Goal: Obtain resource: Download file/media

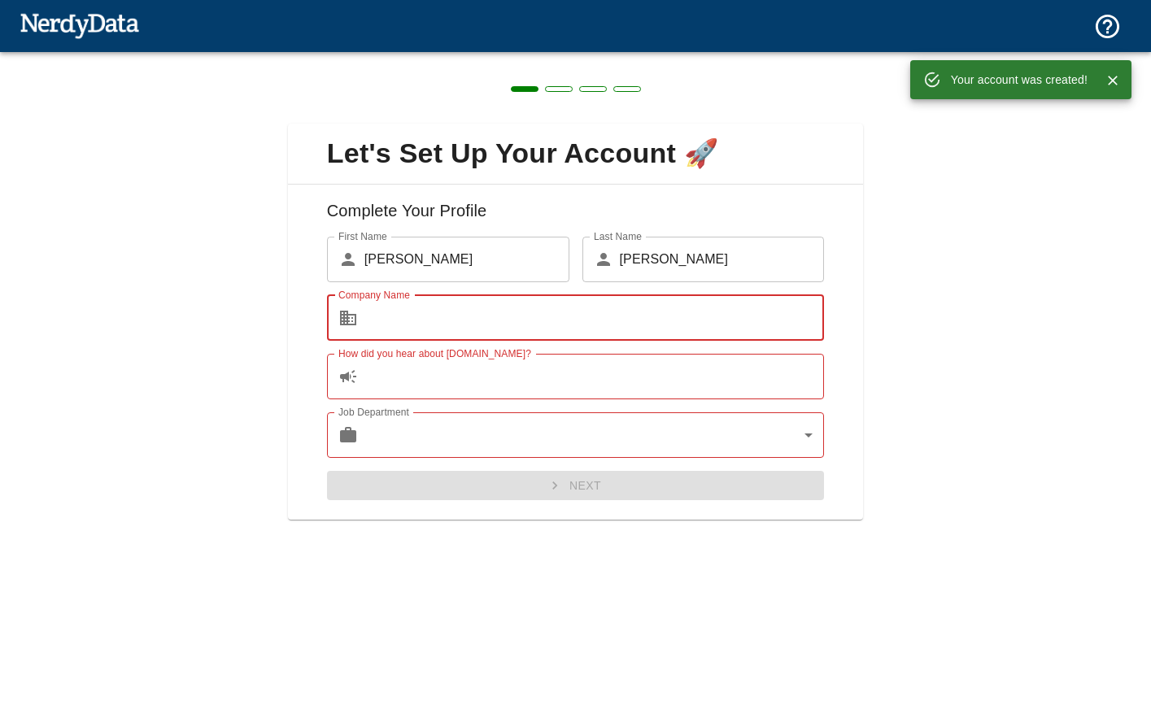
click at [539, 312] on input "Company Name" at bounding box center [594, 318] width 460 height 46
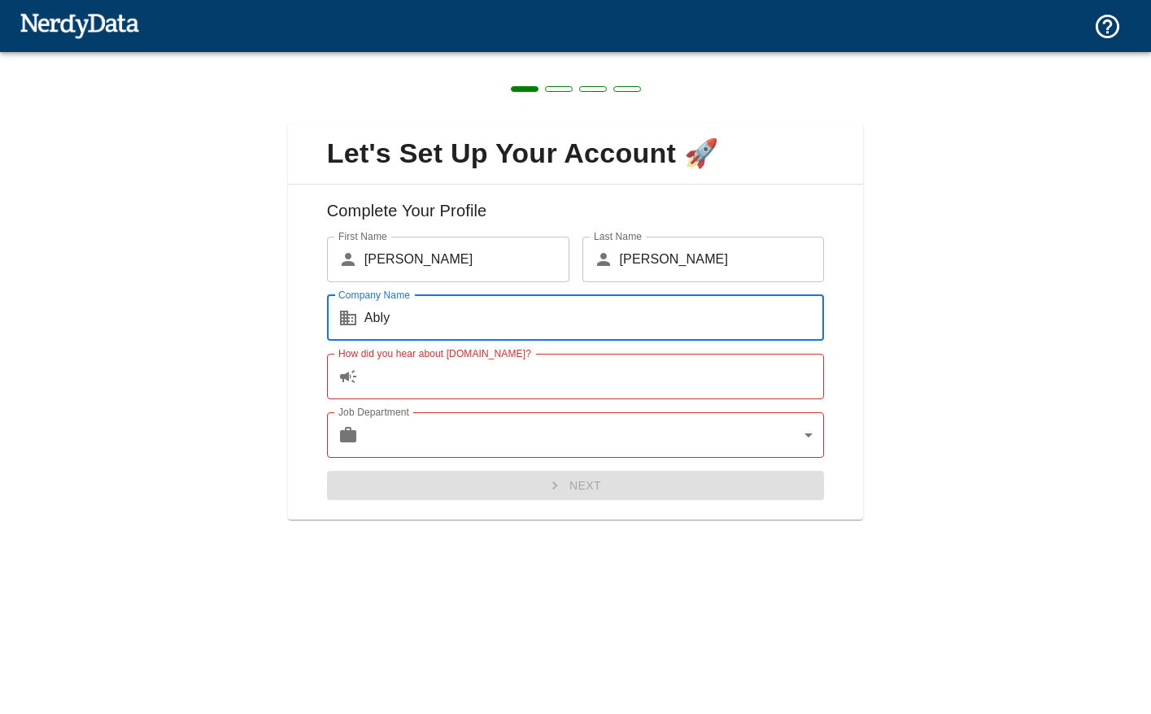
type input "Ably"
click at [524, 383] on input "How did you hear about [DOMAIN_NAME]?" at bounding box center [594, 377] width 460 height 46
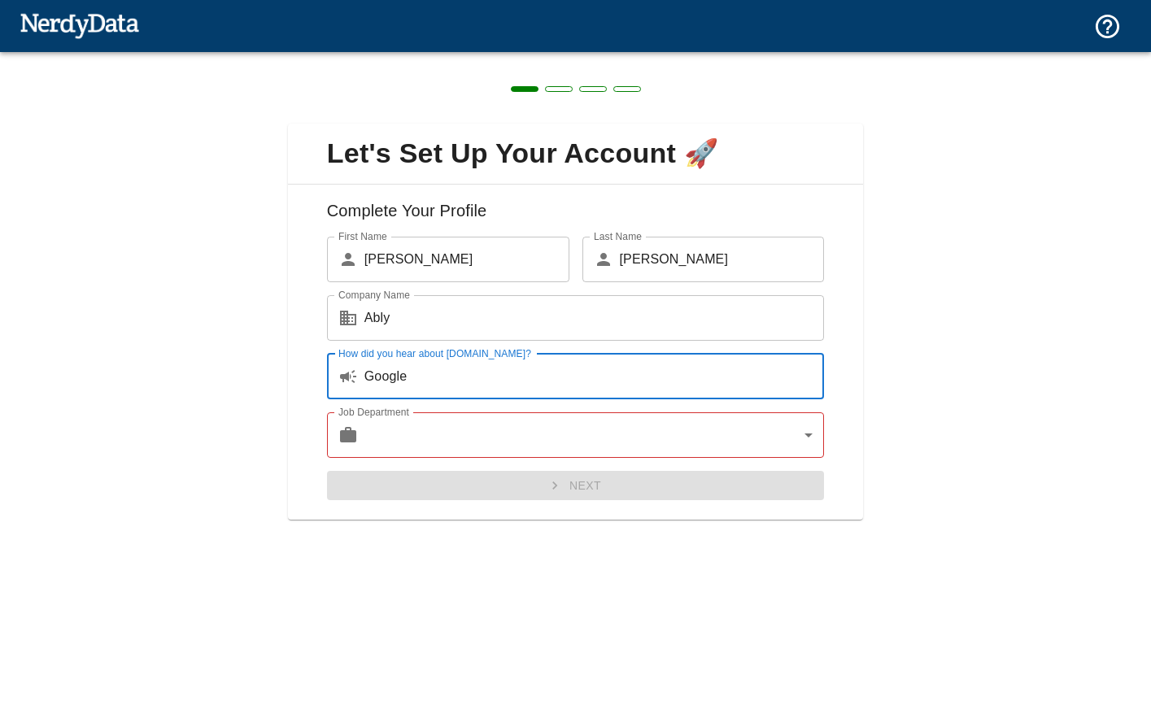
type input "Google"
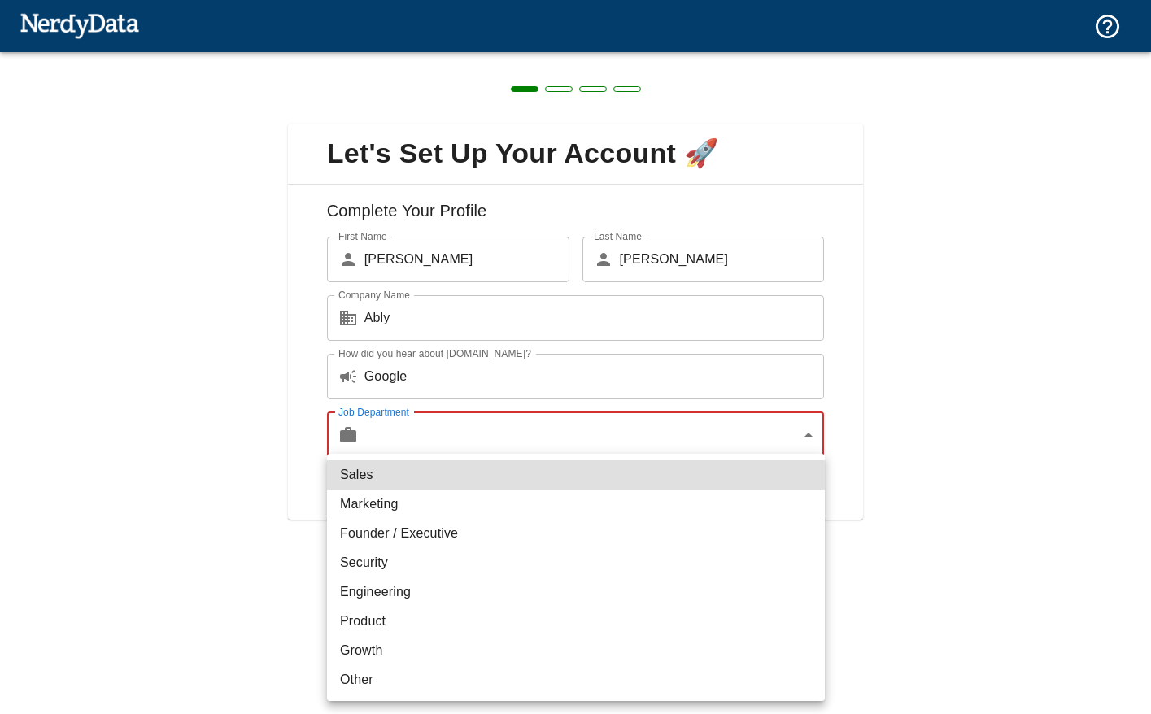
click at [524, 57] on body "Technologies Domains Pricing Products Create a Report Create a list of websites…" at bounding box center [575, 28] width 1151 height 57
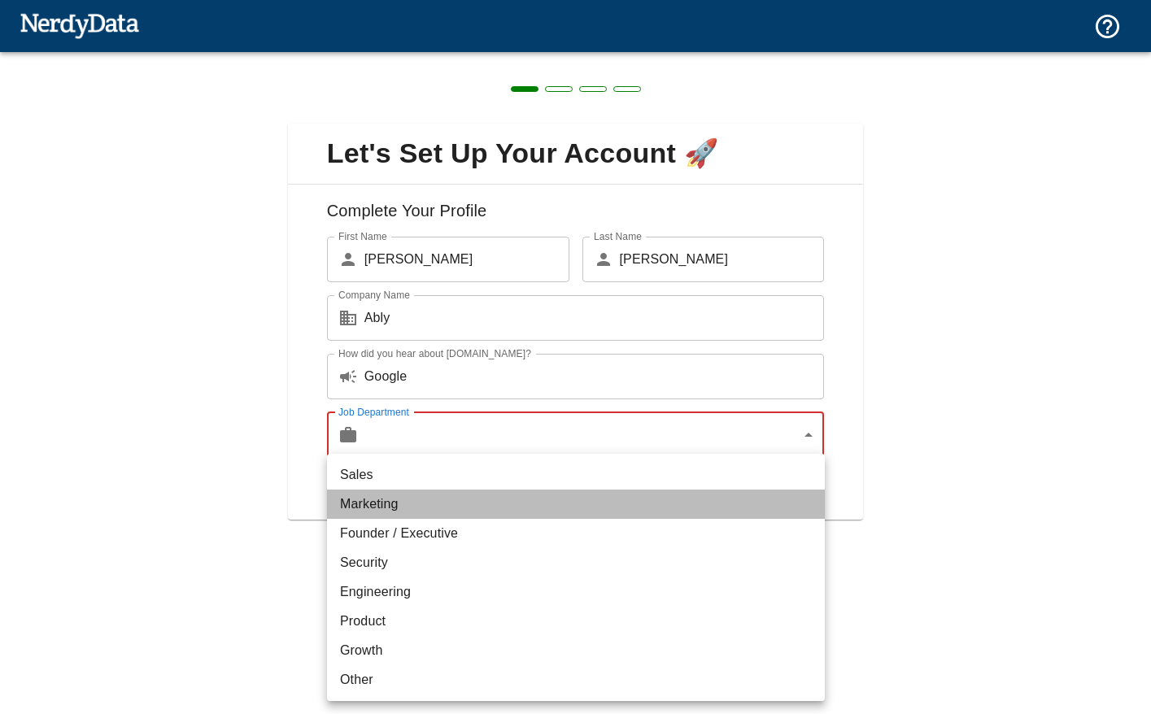
click at [480, 507] on li "Marketing" at bounding box center [576, 504] width 498 height 29
type input "marketing"
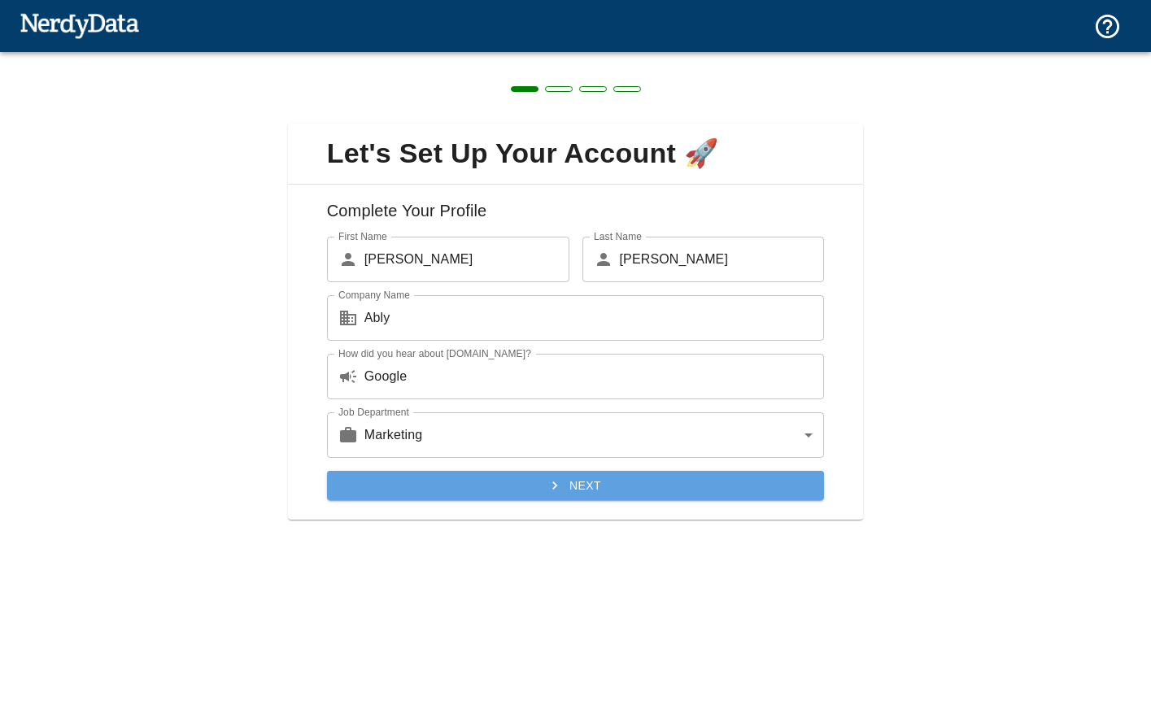
click at [543, 490] on button "Next" at bounding box center [576, 486] width 498 height 30
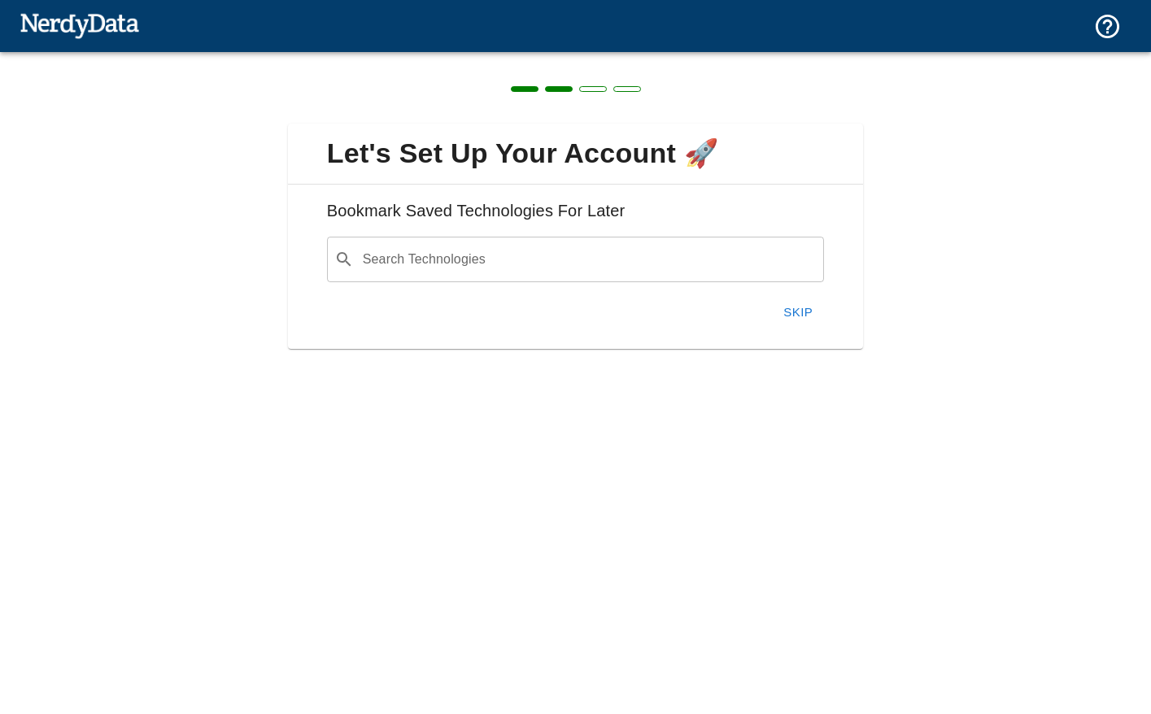
click at [794, 314] on button "Skip" at bounding box center [798, 312] width 52 height 34
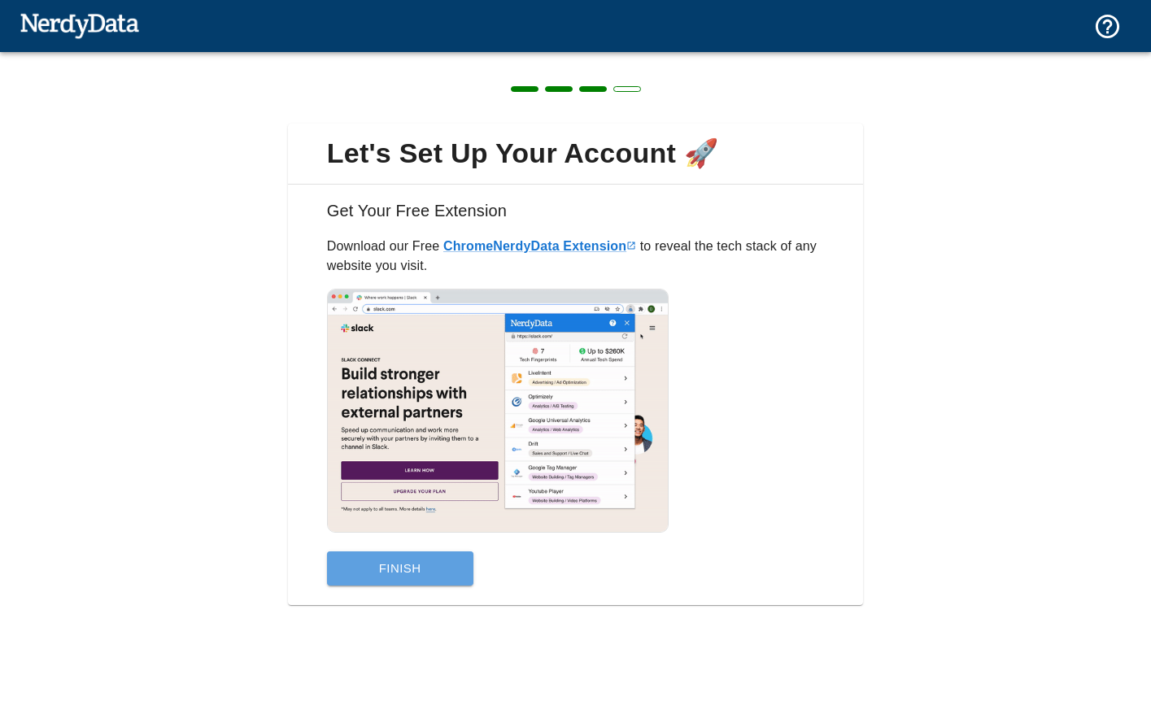
click at [429, 577] on button "Finish" at bounding box center [400, 568] width 146 height 34
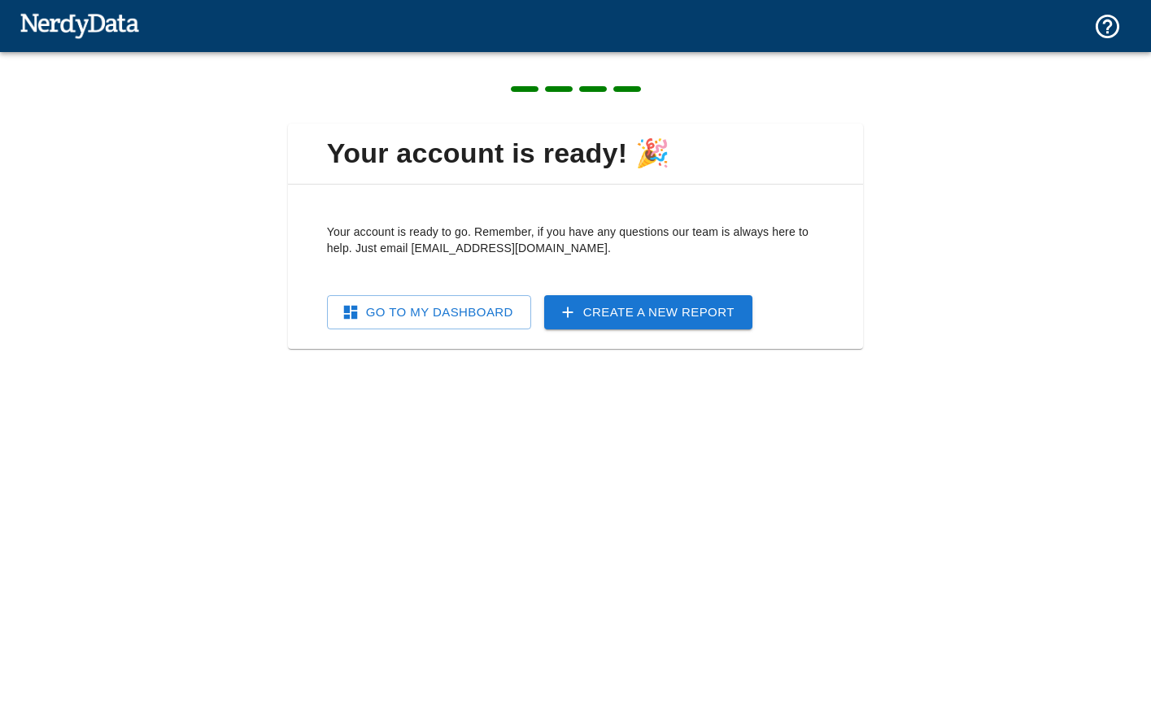
click at [467, 312] on link "Go To My Dashboard" at bounding box center [429, 312] width 204 height 34
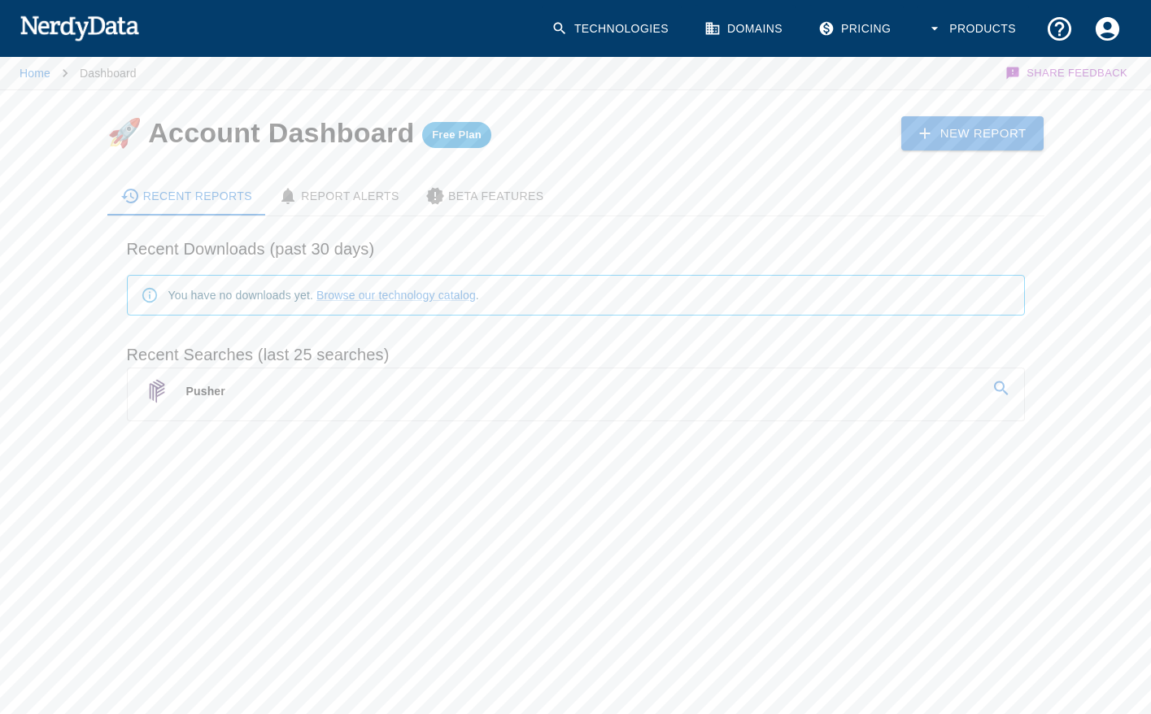
click at [478, 395] on link "Pusher" at bounding box center [576, 391] width 896 height 46
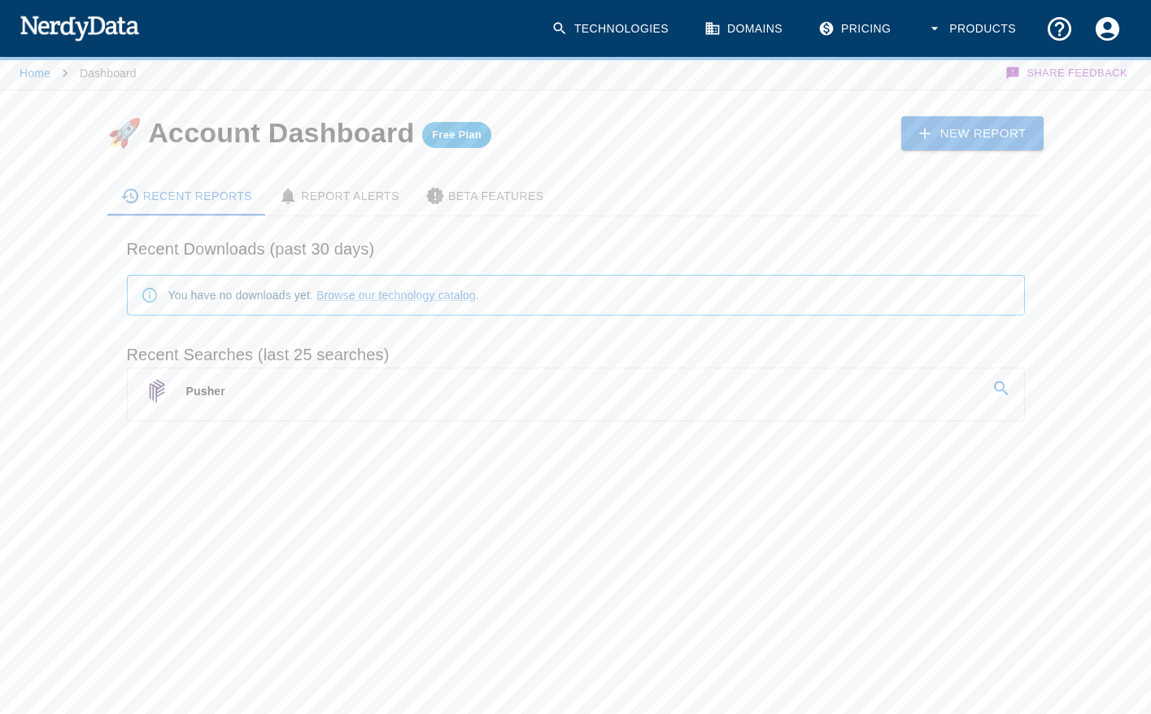
click at [196, 391] on span "Pusher" at bounding box center [205, 391] width 39 height 13
click at [501, 464] on div "Recent Downloads (past 30 days) You have no downloads yet. Browse our technolog…" at bounding box center [575, 341] width 937 height 250
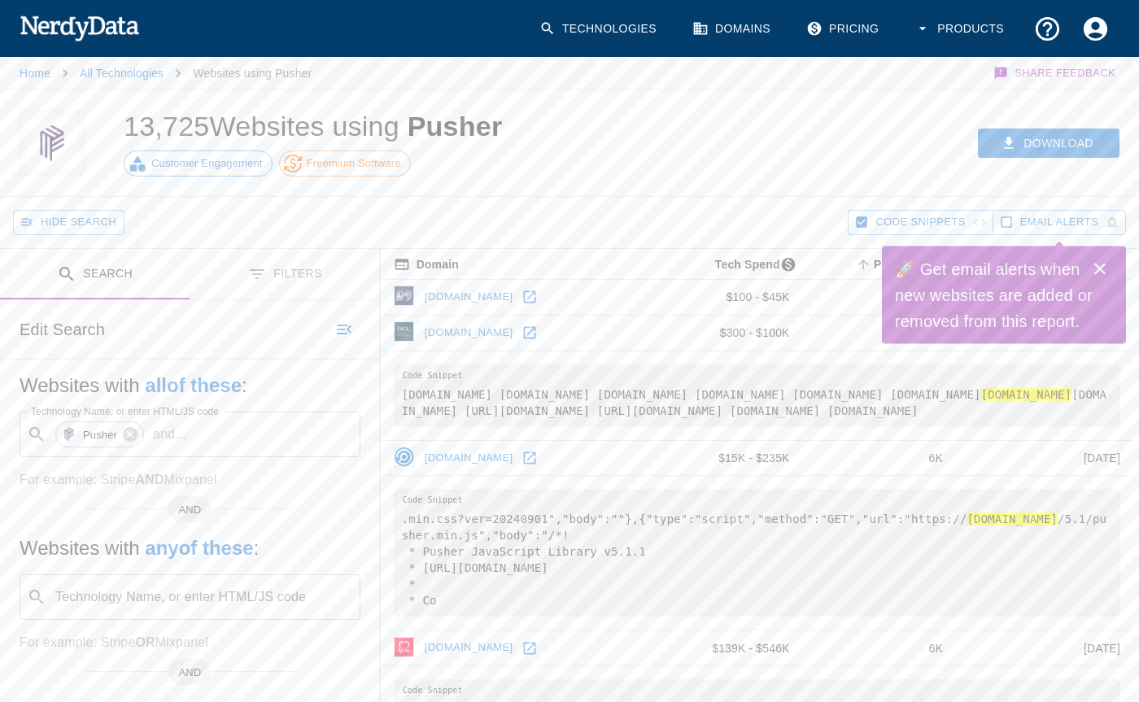
click at [1104, 269] on icon "Close" at bounding box center [1100, 269] width 20 height 20
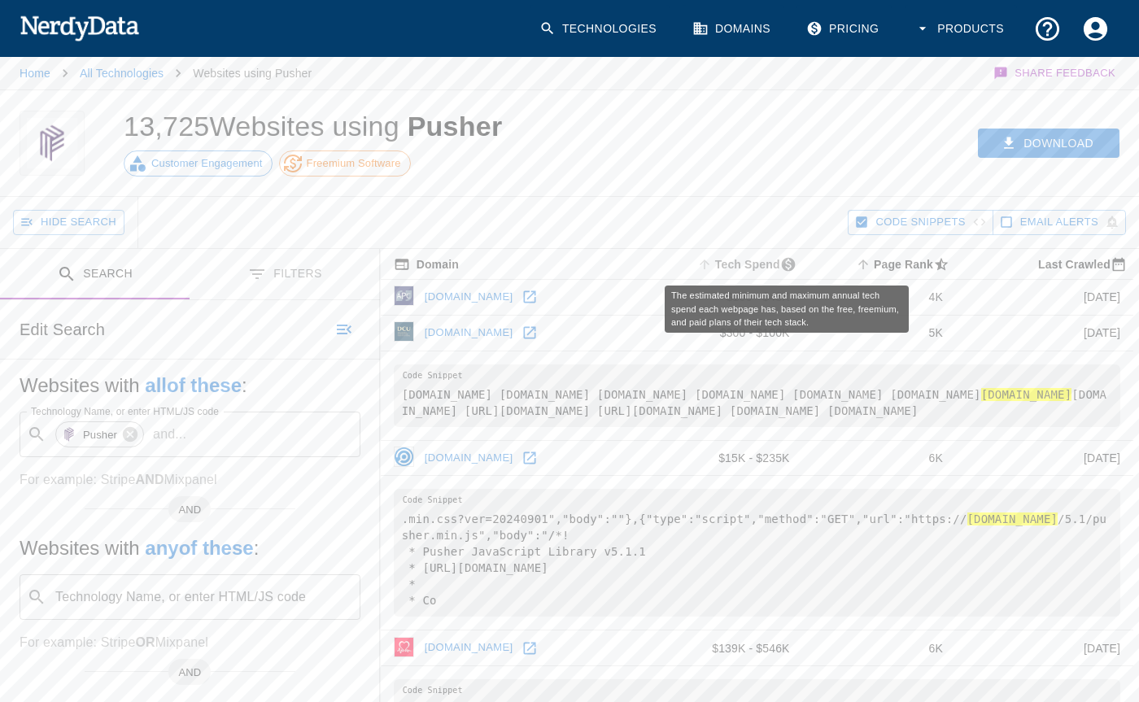
click at [798, 263] on span "Tech Spend" at bounding box center [748, 265] width 109 height 20
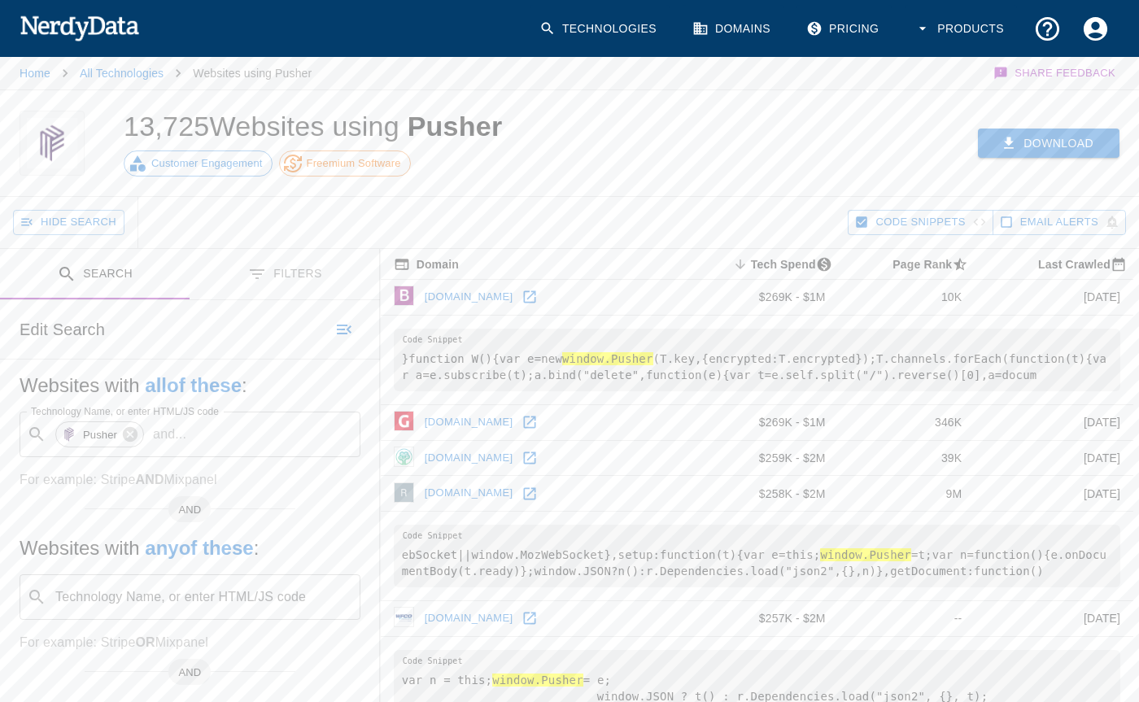
click at [1045, 150] on button "Download" at bounding box center [1049, 143] width 142 height 30
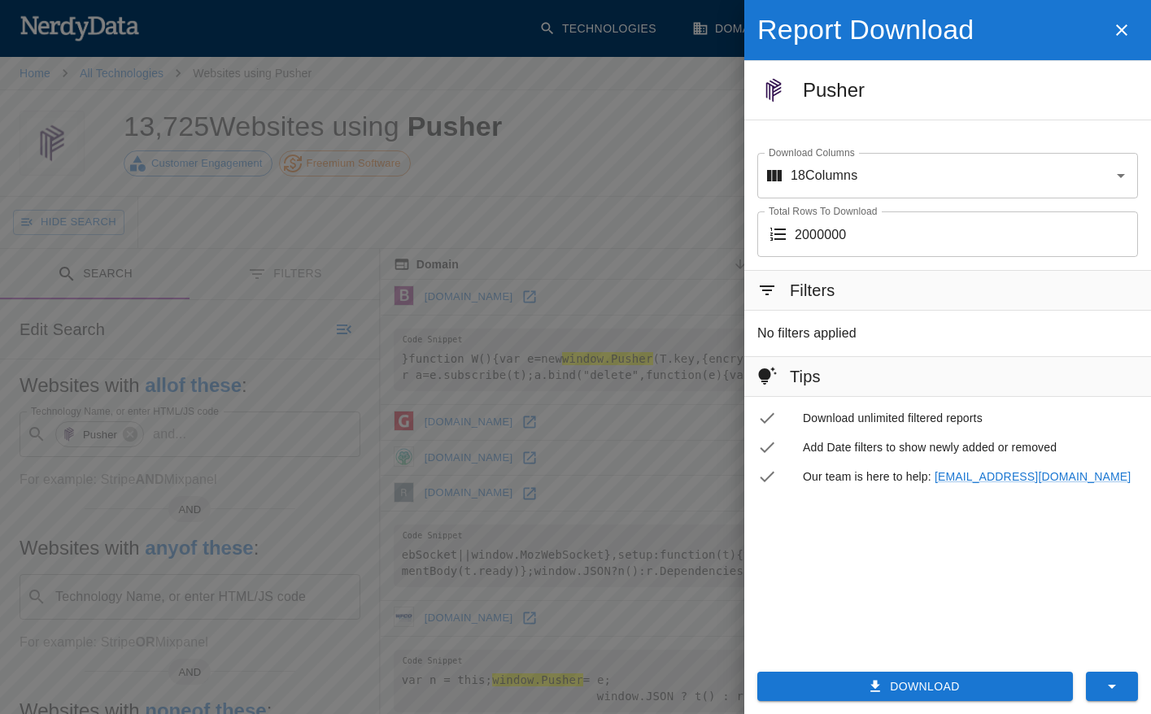
click at [681, 154] on div at bounding box center [575, 357] width 1151 height 714
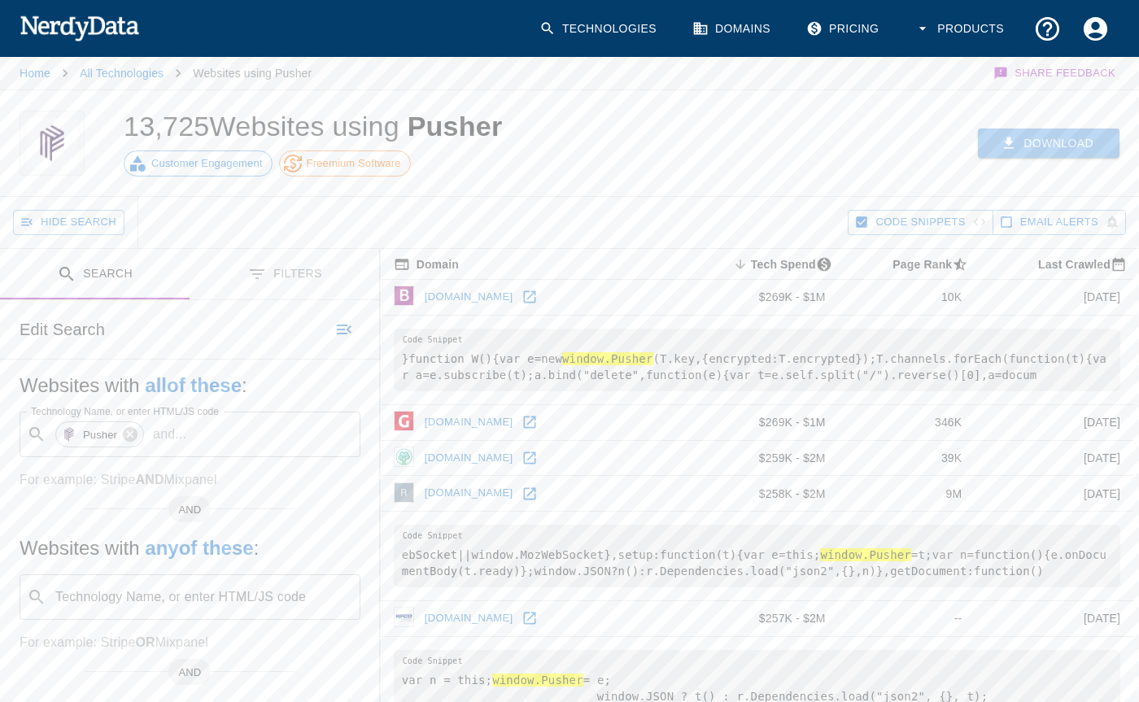
click at [1059, 148] on button "Download" at bounding box center [1049, 143] width 142 height 30
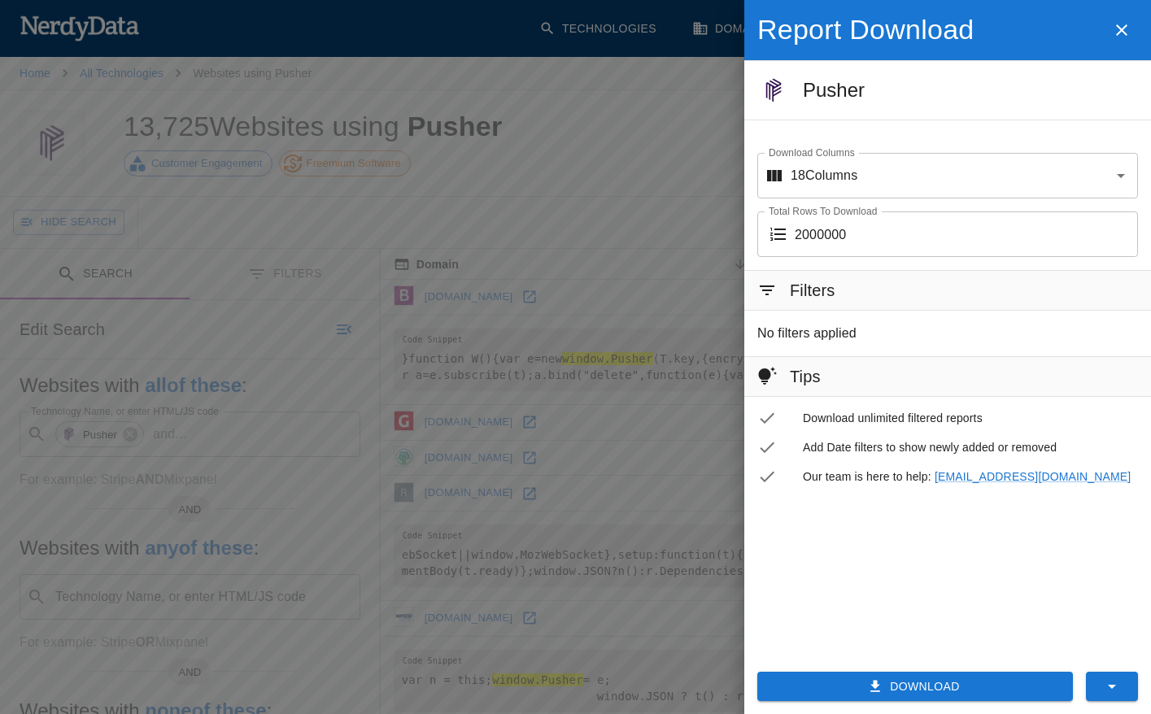
click at [589, 230] on div at bounding box center [575, 357] width 1151 height 714
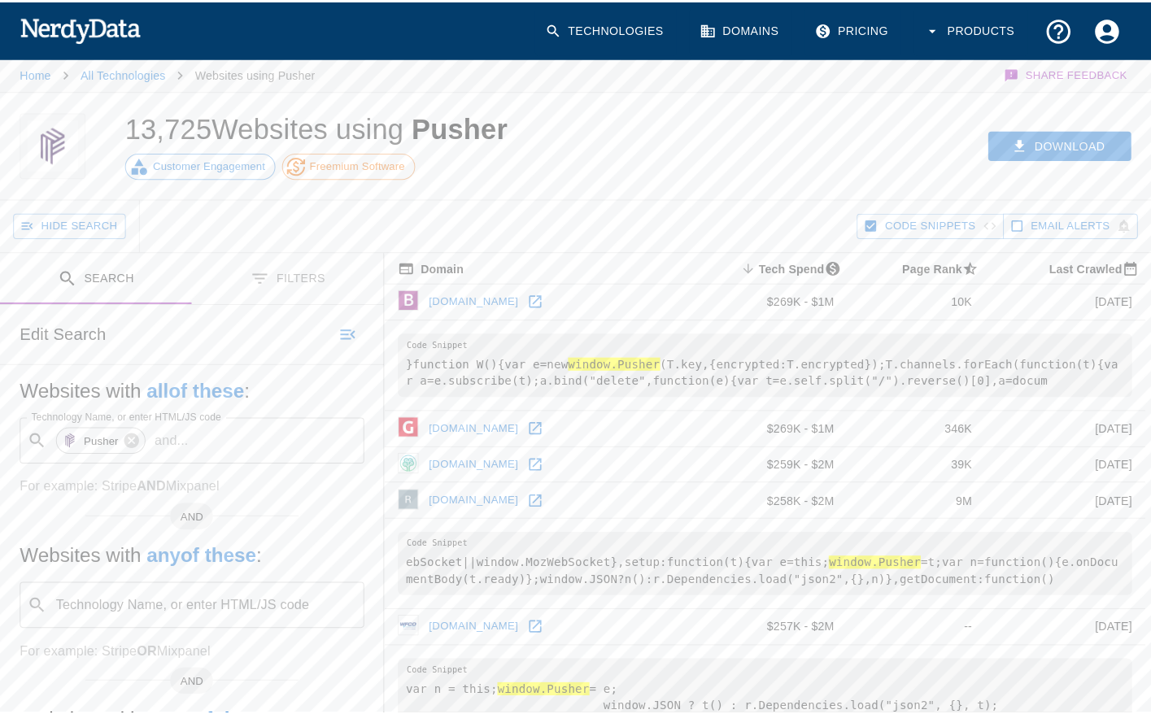
scroll to position [3, 0]
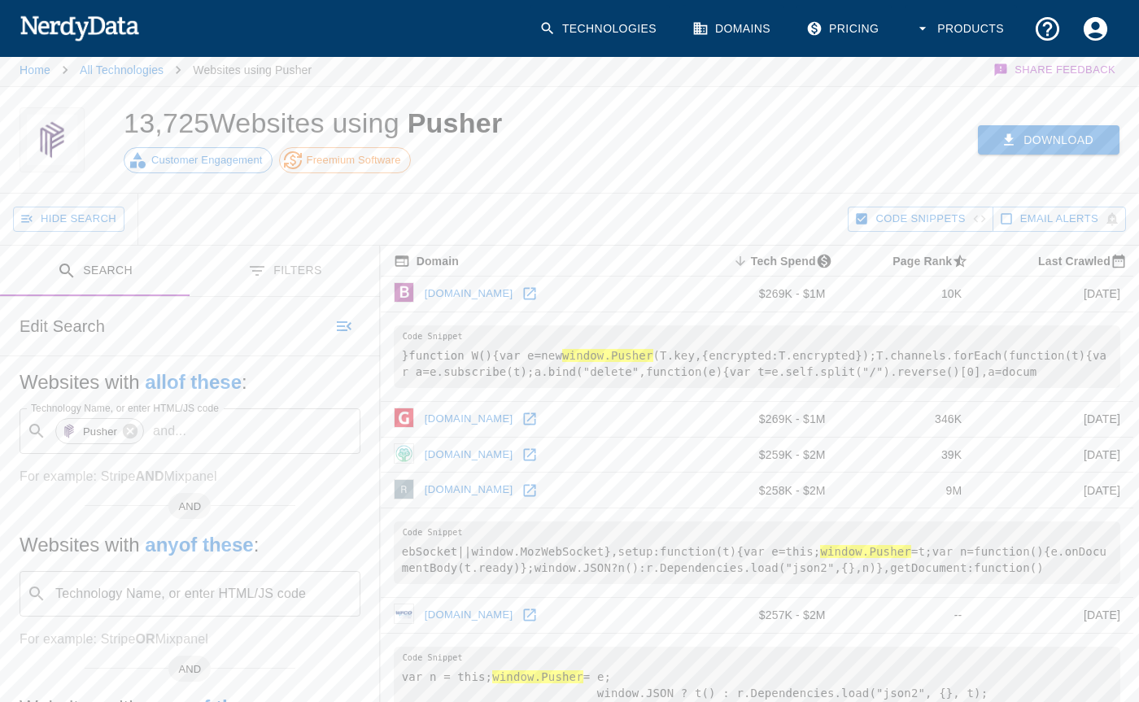
click at [1048, 139] on button "Download" at bounding box center [1049, 140] width 142 height 30
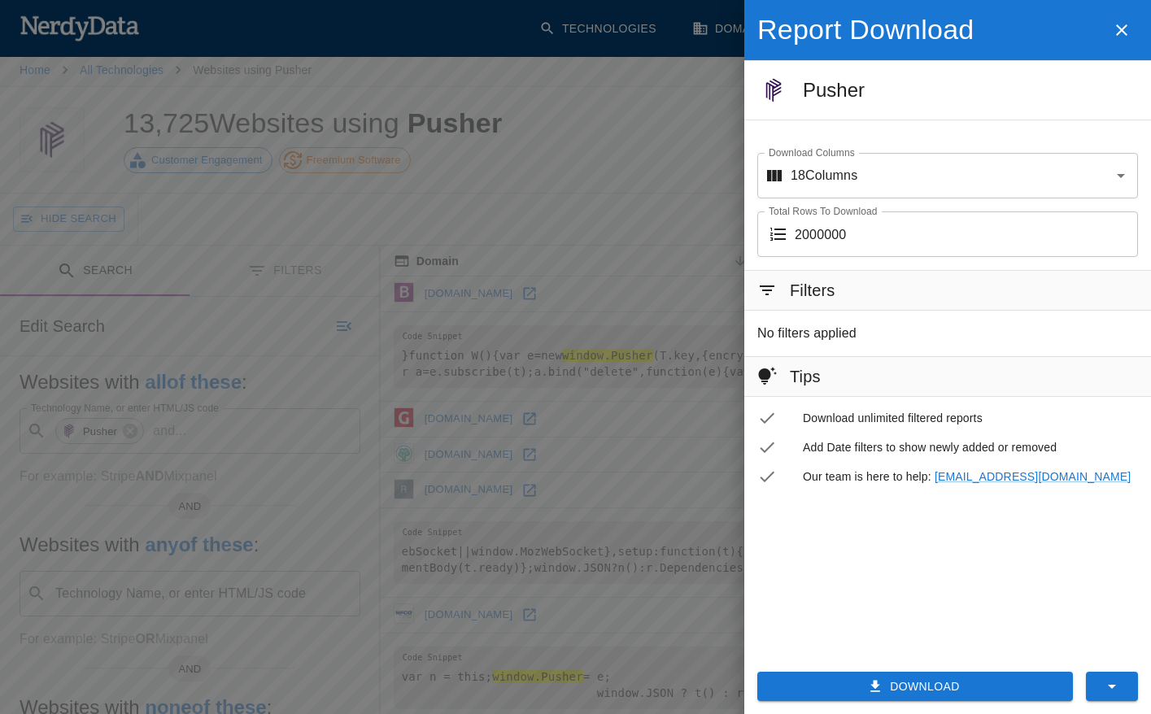
click at [1123, 686] on button "button" at bounding box center [1112, 686] width 52 height 29
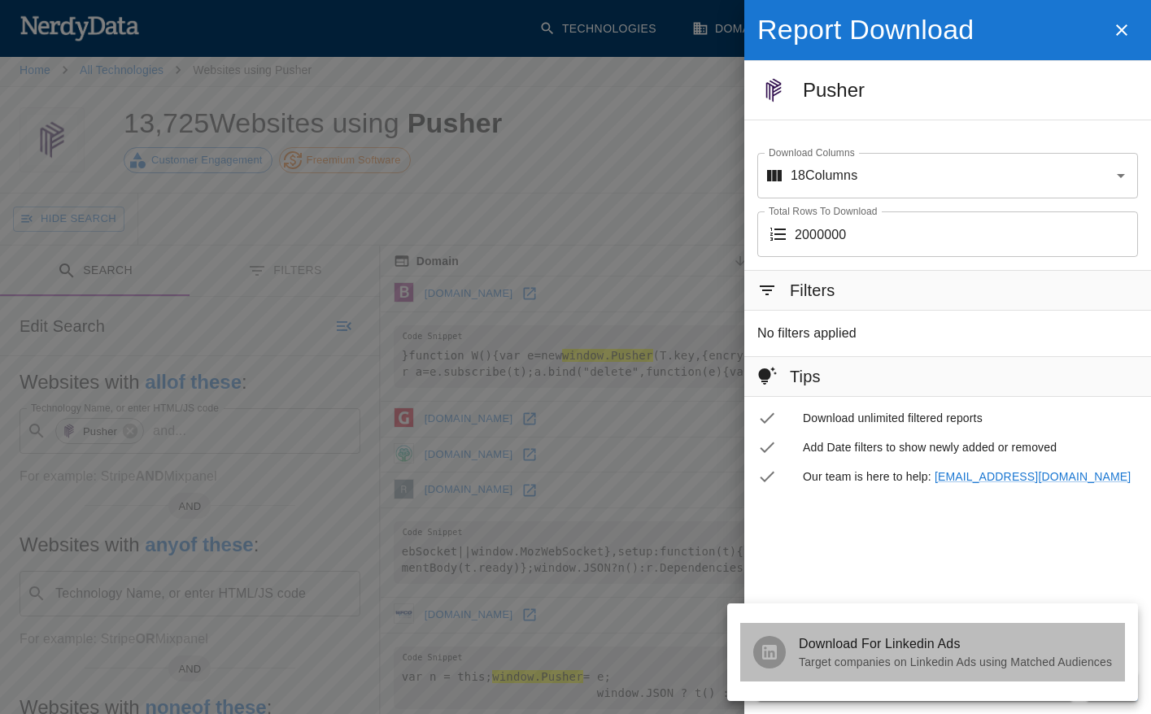
click at [879, 653] on span "Download For Linkedin Ads" at bounding box center [955, 644] width 313 height 20
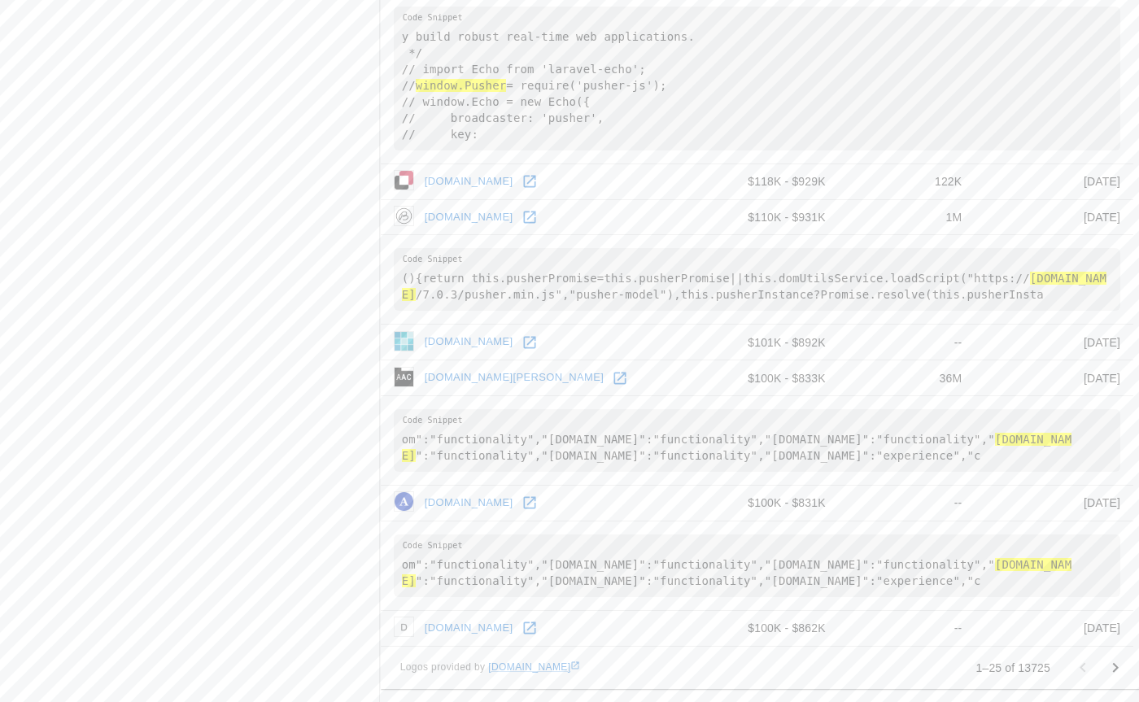
scroll to position [2206, 0]
click at [1115, 667] on icon "Go to next page" at bounding box center [1116, 667] width 6 height 10
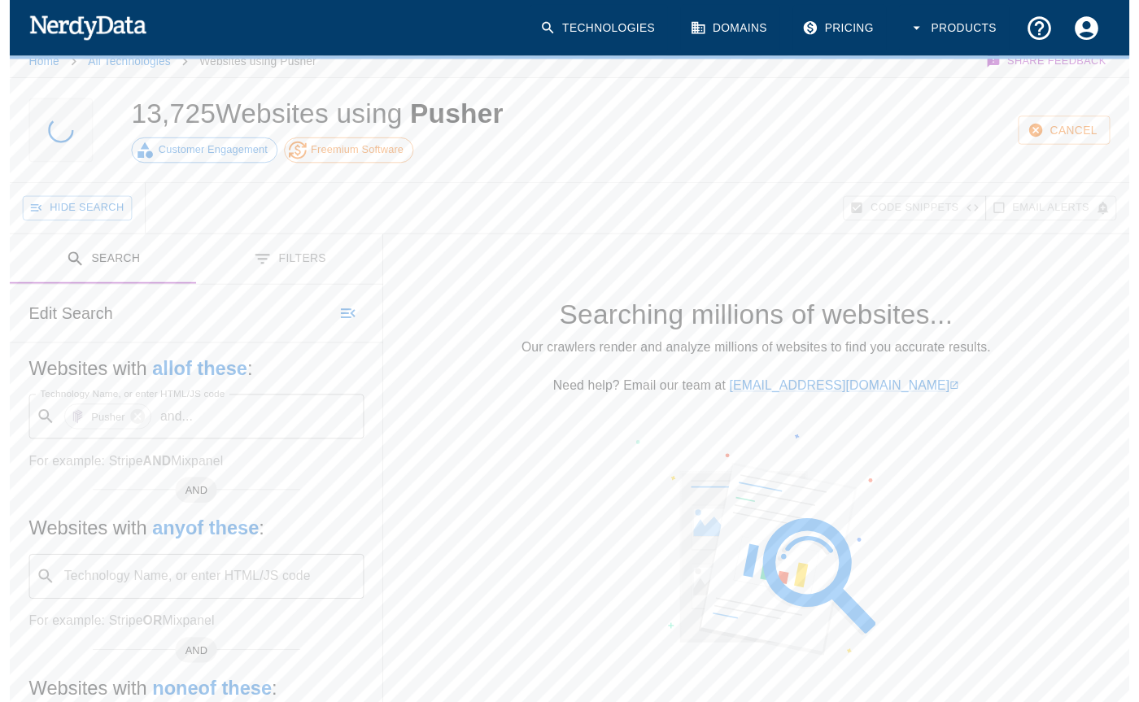
scroll to position [0, 0]
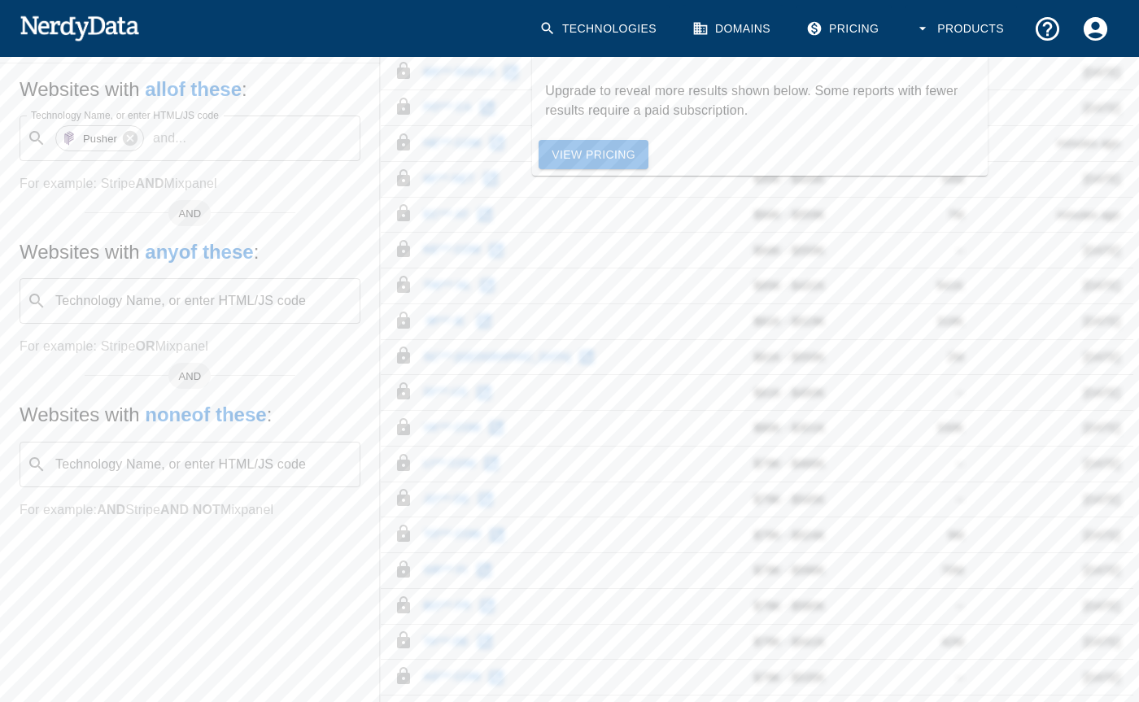
scroll to position [523, 0]
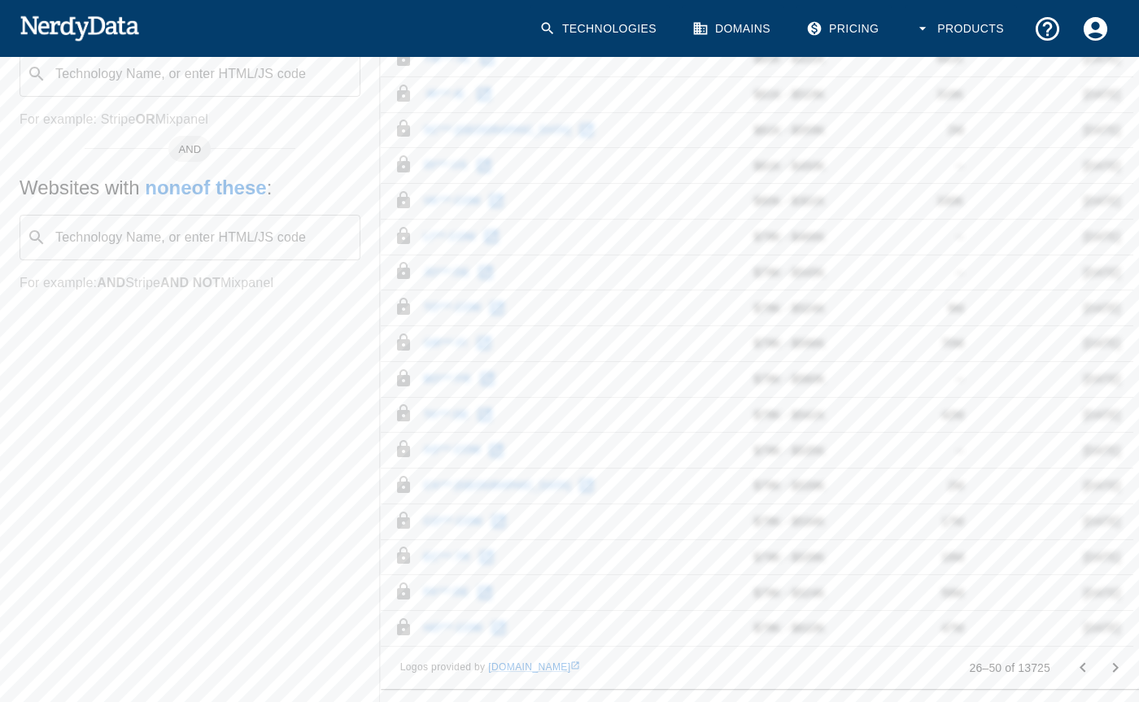
click at [1077, 660] on icon "Go to previous page" at bounding box center [1083, 668] width 20 height 20
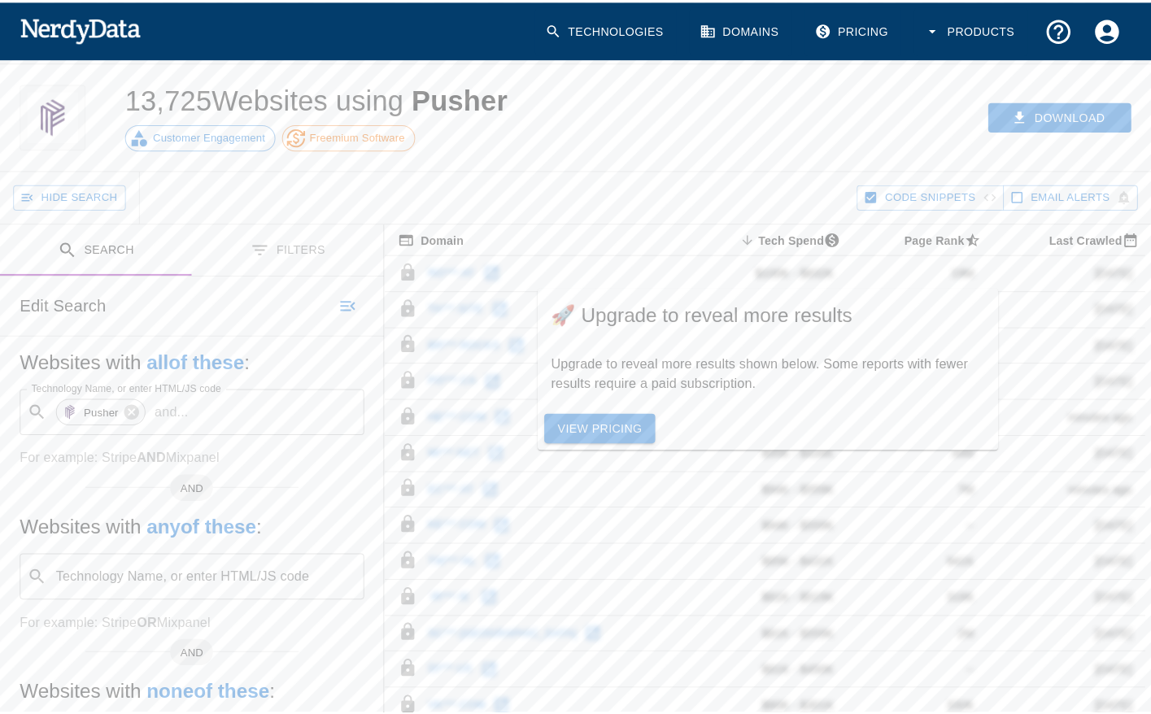
scroll to position [0, 0]
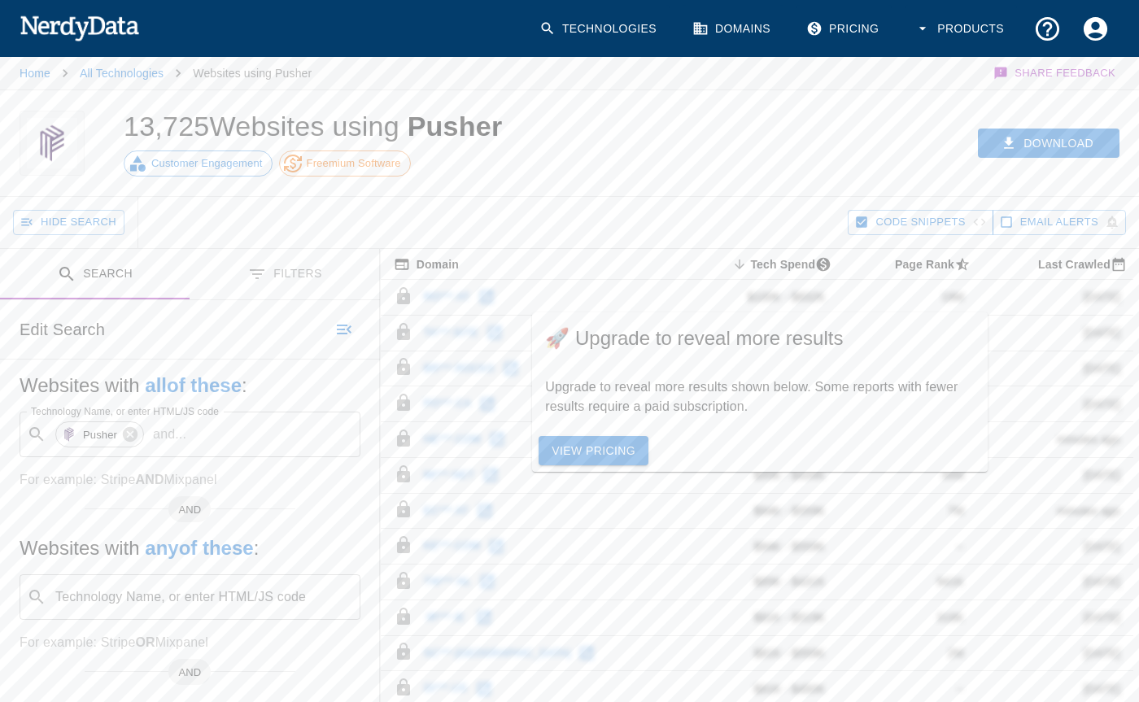
click at [859, 227] on icon "button" at bounding box center [861, 222] width 11 height 11
click at [1043, 137] on button "Download" at bounding box center [1049, 143] width 142 height 30
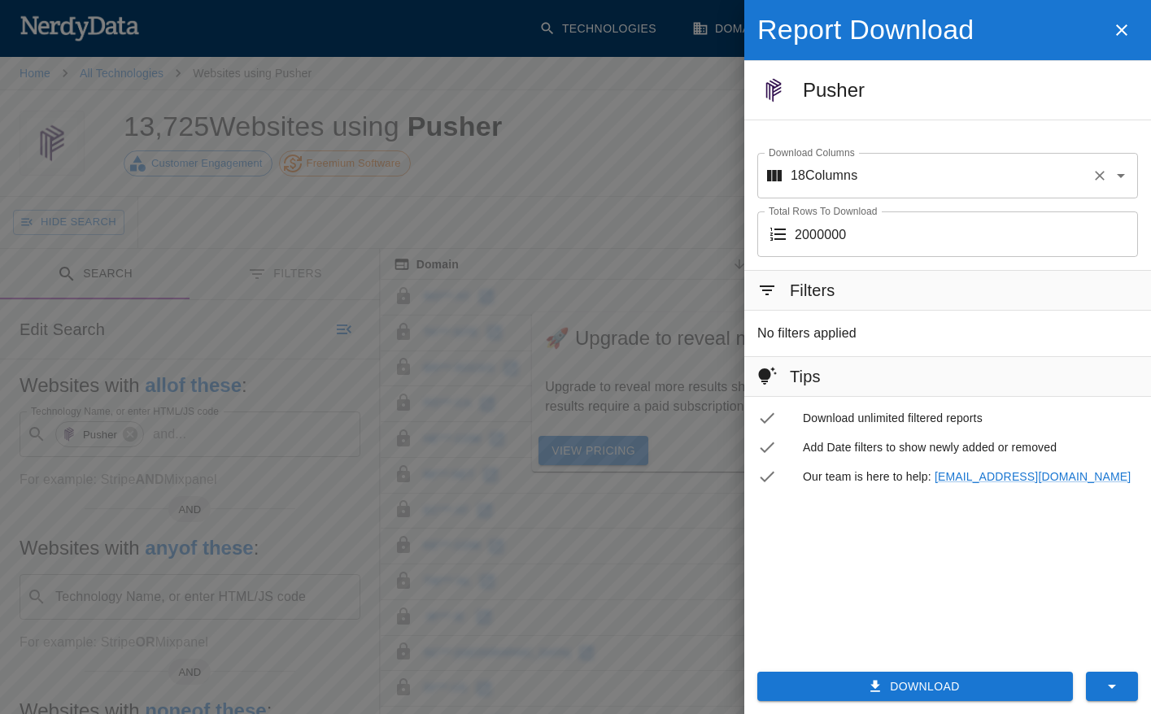
click at [859, 185] on div "18 Columns Download Columns" at bounding box center [947, 176] width 381 height 46
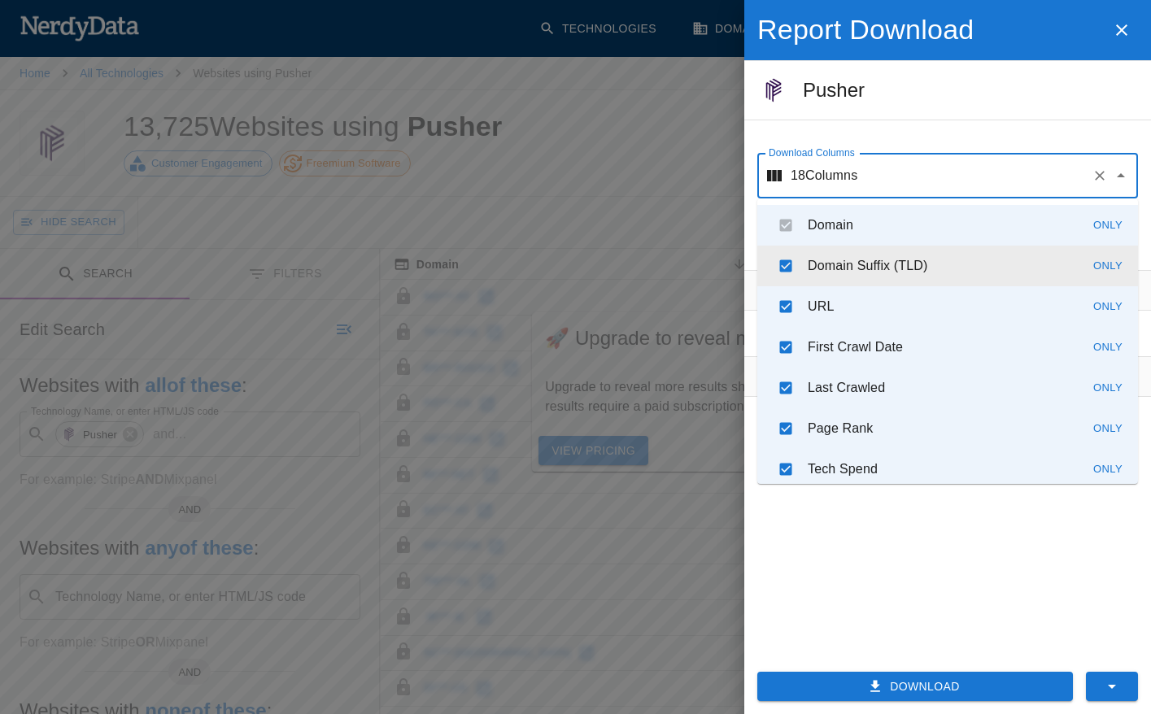
click at [789, 270] on input "checkbox" at bounding box center [785, 265] width 31 height 31
checkbox input "false"
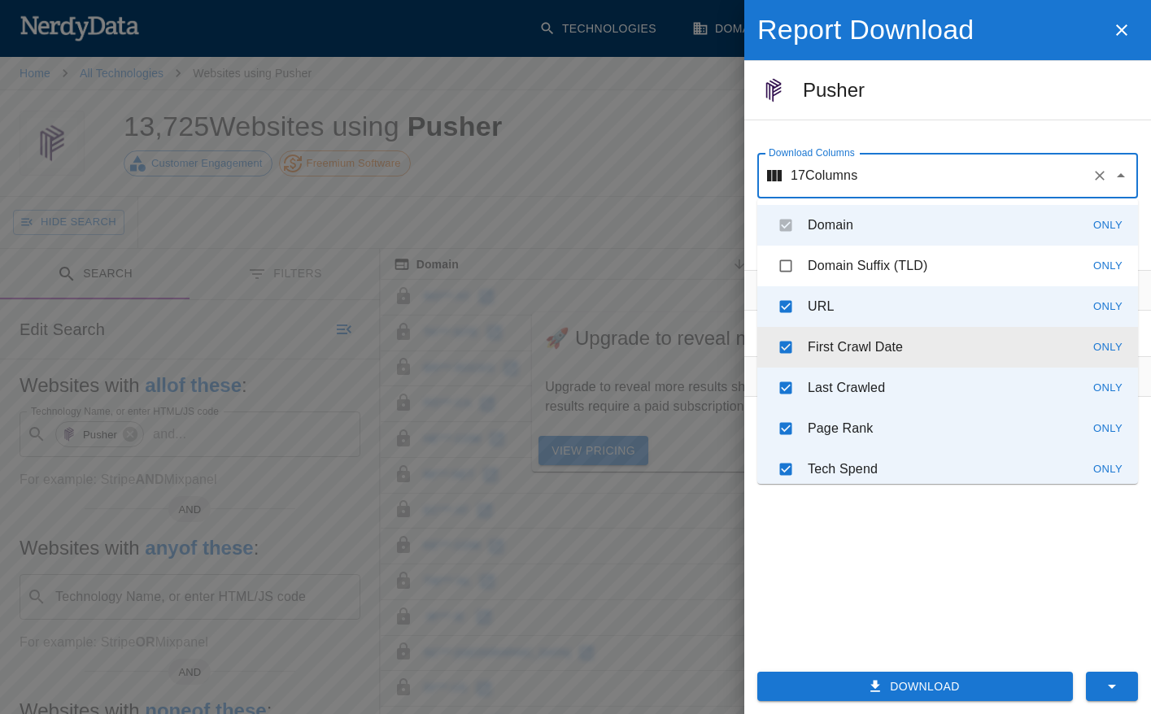
click at [787, 353] on input "checkbox" at bounding box center [785, 347] width 31 height 31
checkbox input "false"
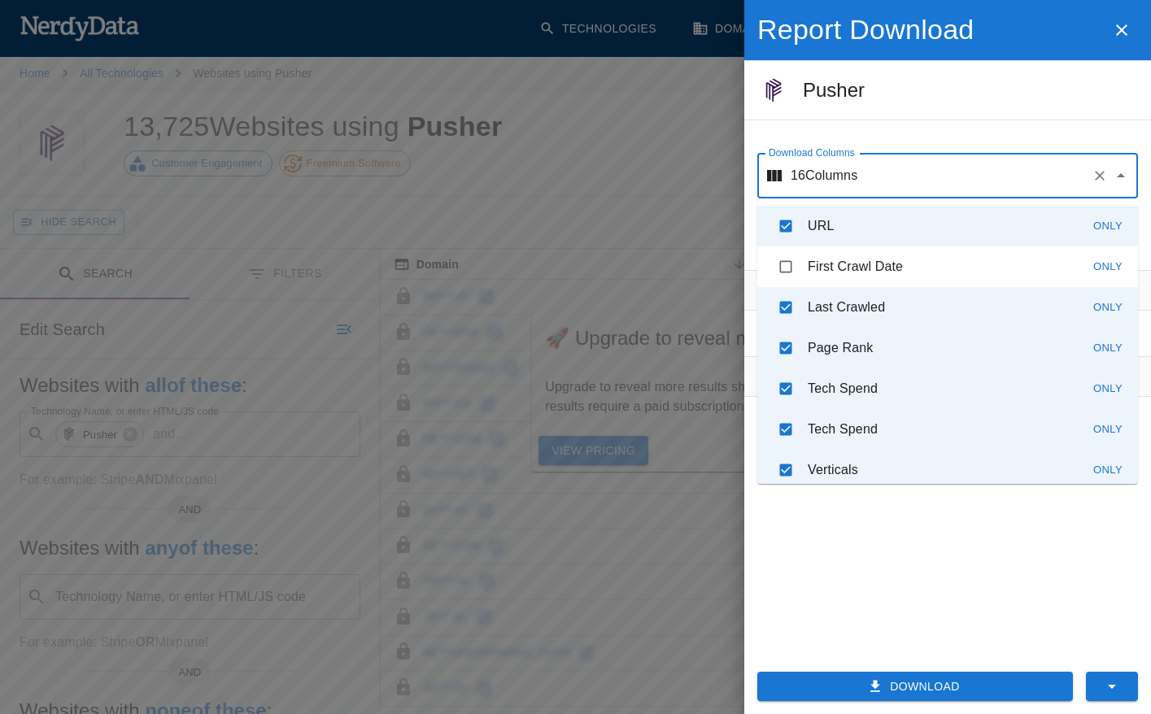
scroll to position [109, 0]
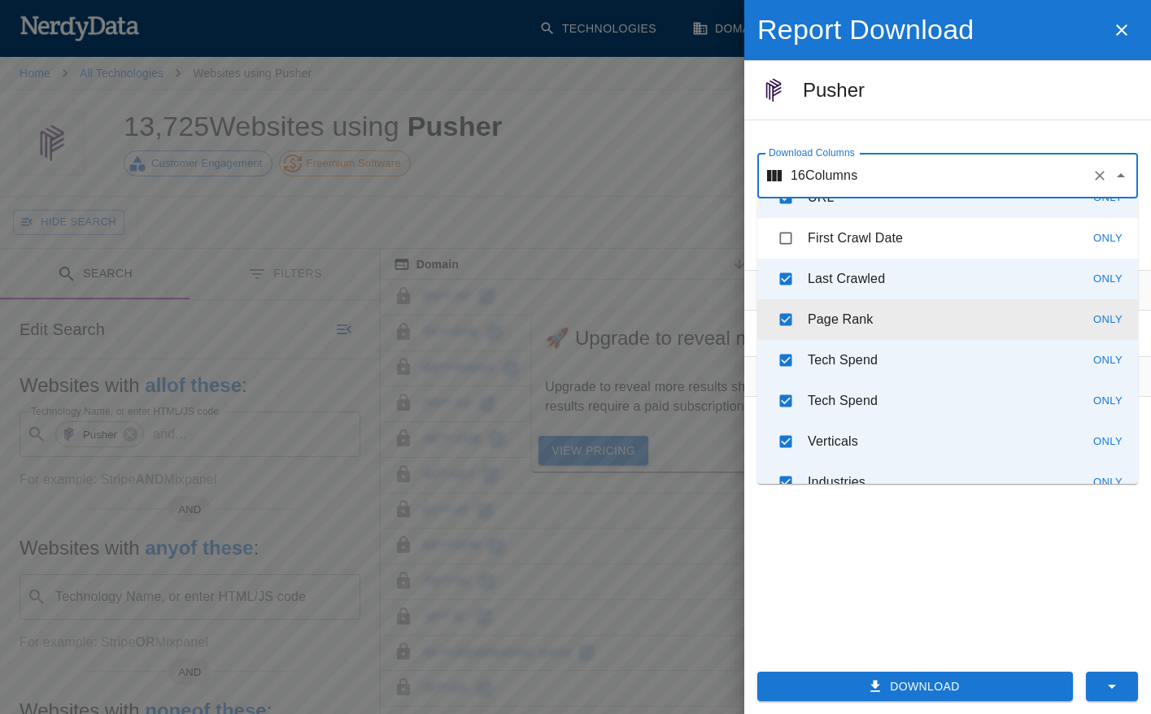
click at [787, 322] on input "checkbox" at bounding box center [785, 319] width 31 height 31
checkbox input "false"
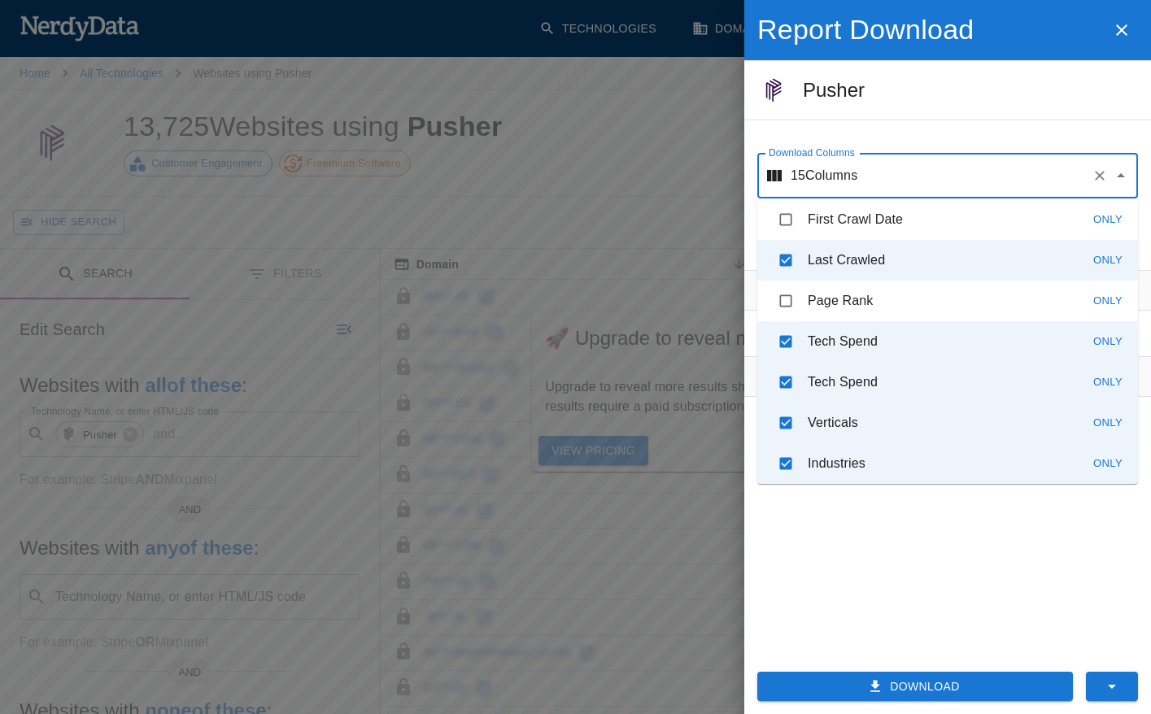
scroll to position [128, 0]
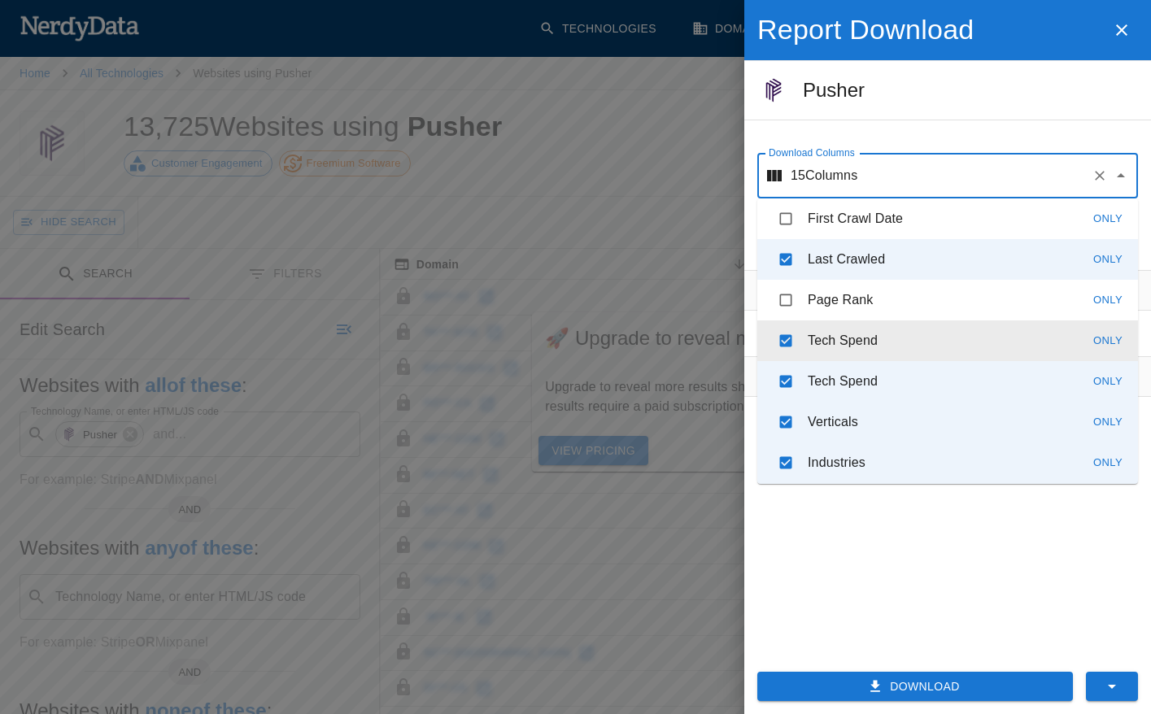
click at [790, 341] on input "checkbox" at bounding box center [785, 340] width 31 height 31
checkbox input "false"
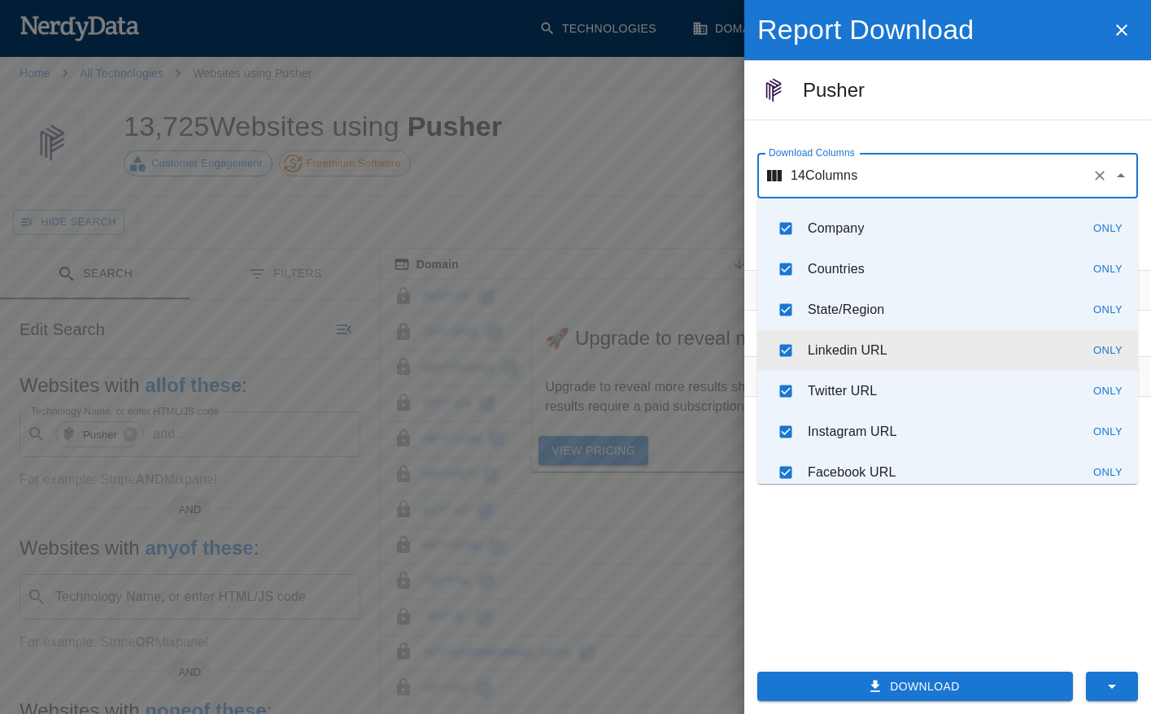
scroll to position [459, 0]
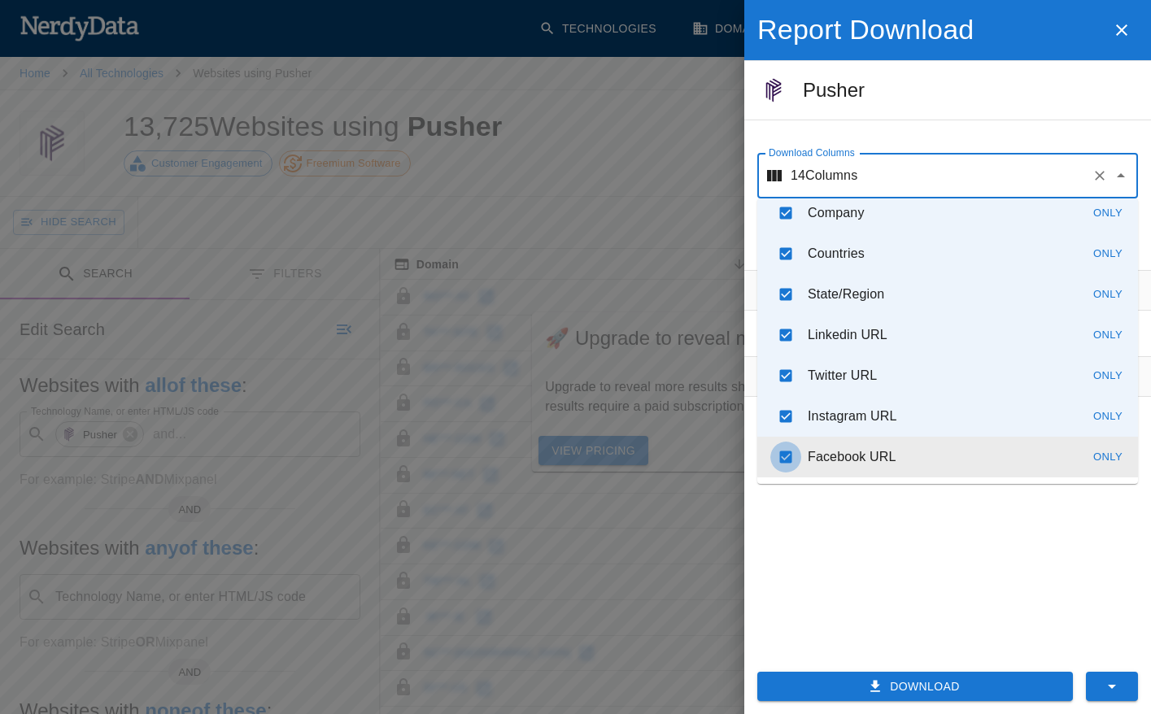
click at [790, 460] on input "checkbox" at bounding box center [785, 457] width 31 height 31
checkbox input "false"
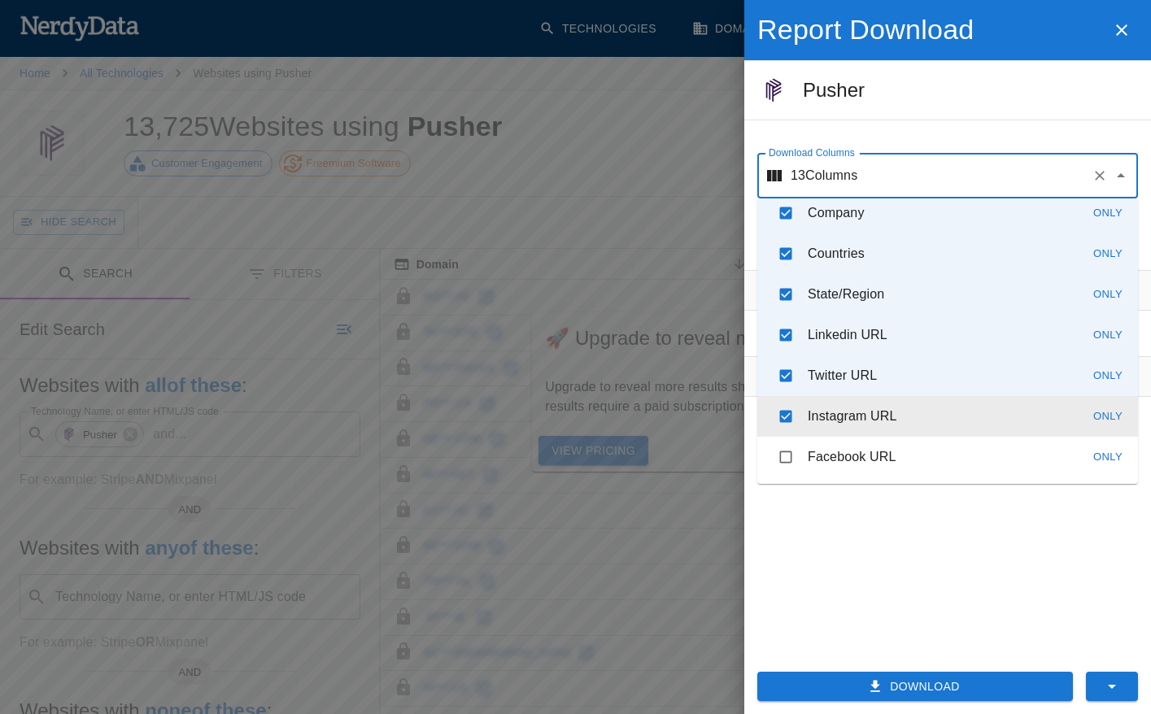
click at [793, 420] on input "checkbox" at bounding box center [785, 416] width 31 height 31
checkbox input "false"
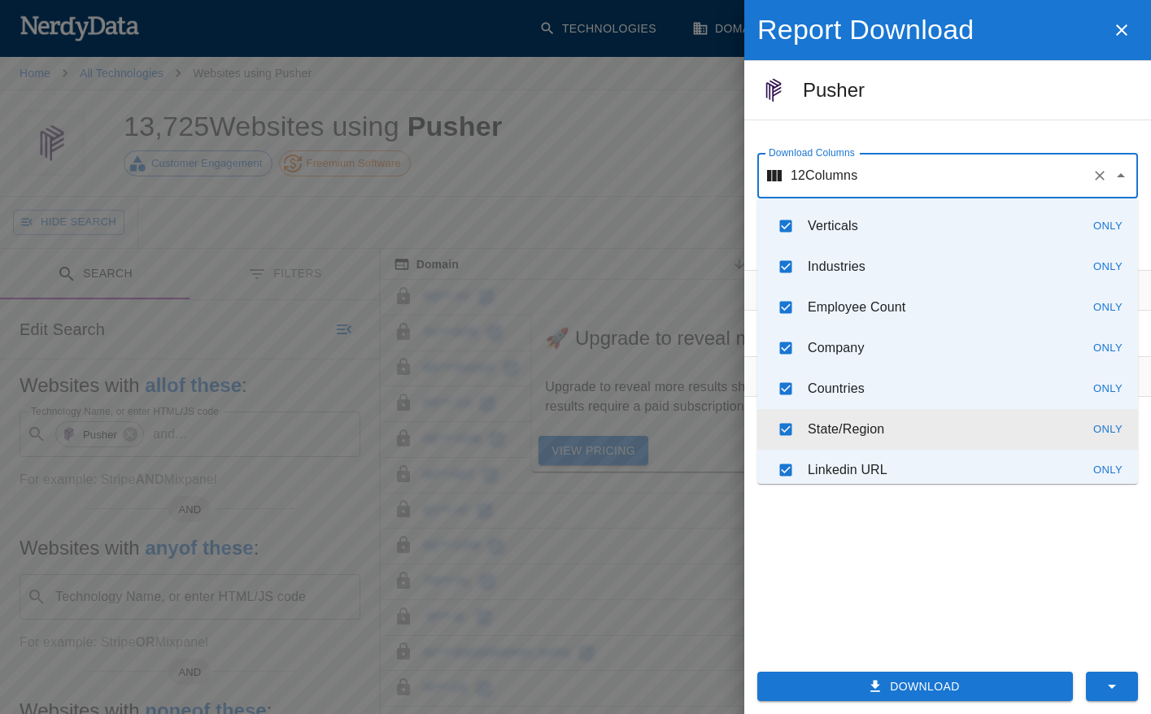
scroll to position [366, 0]
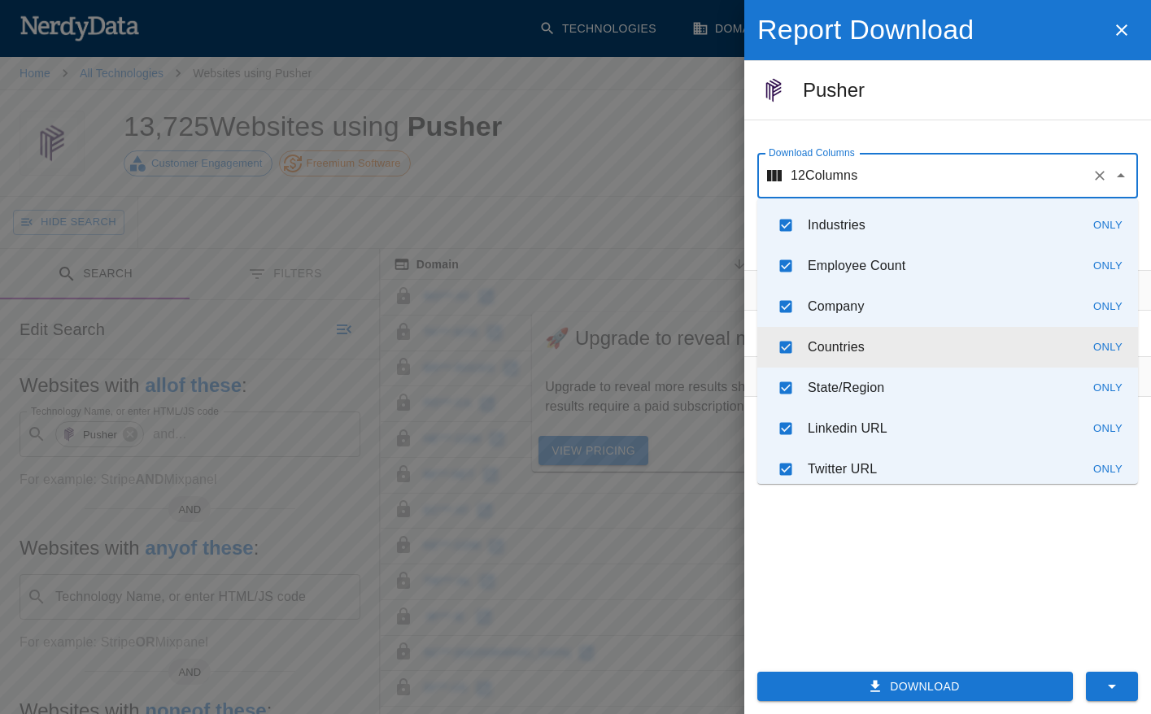
click at [788, 351] on input "checkbox" at bounding box center [785, 347] width 31 height 31
checkbox input "false"
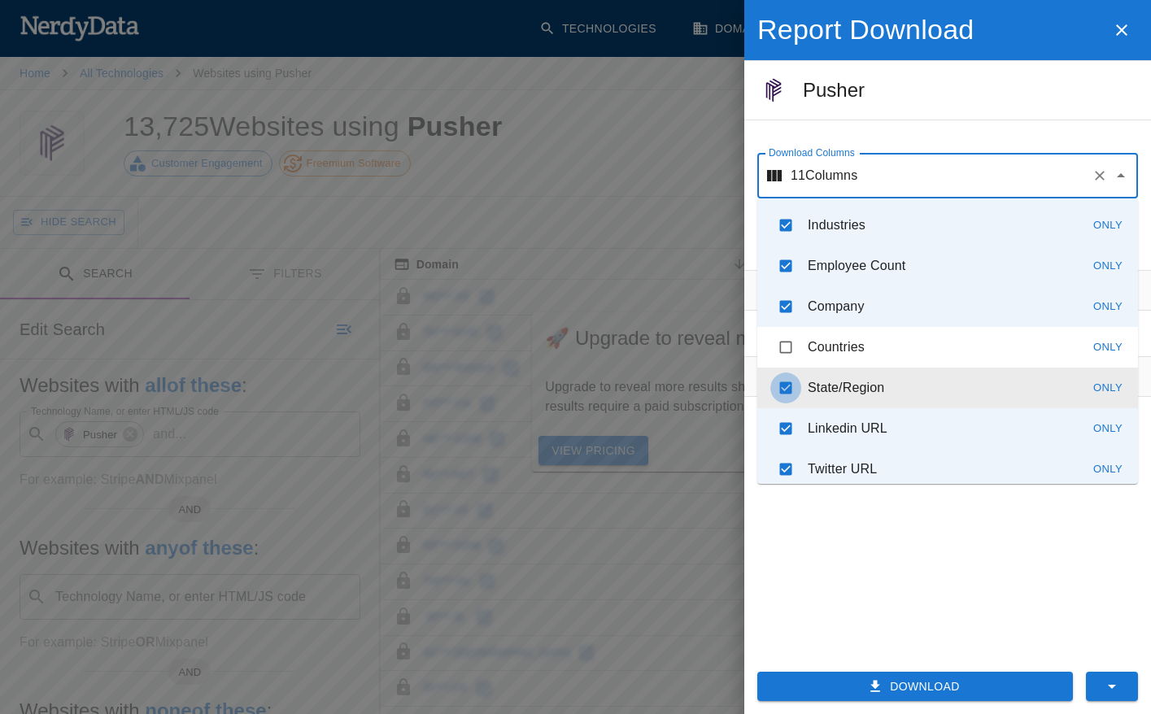
click at [786, 385] on input "checkbox" at bounding box center [785, 387] width 31 height 31
checkbox input "false"
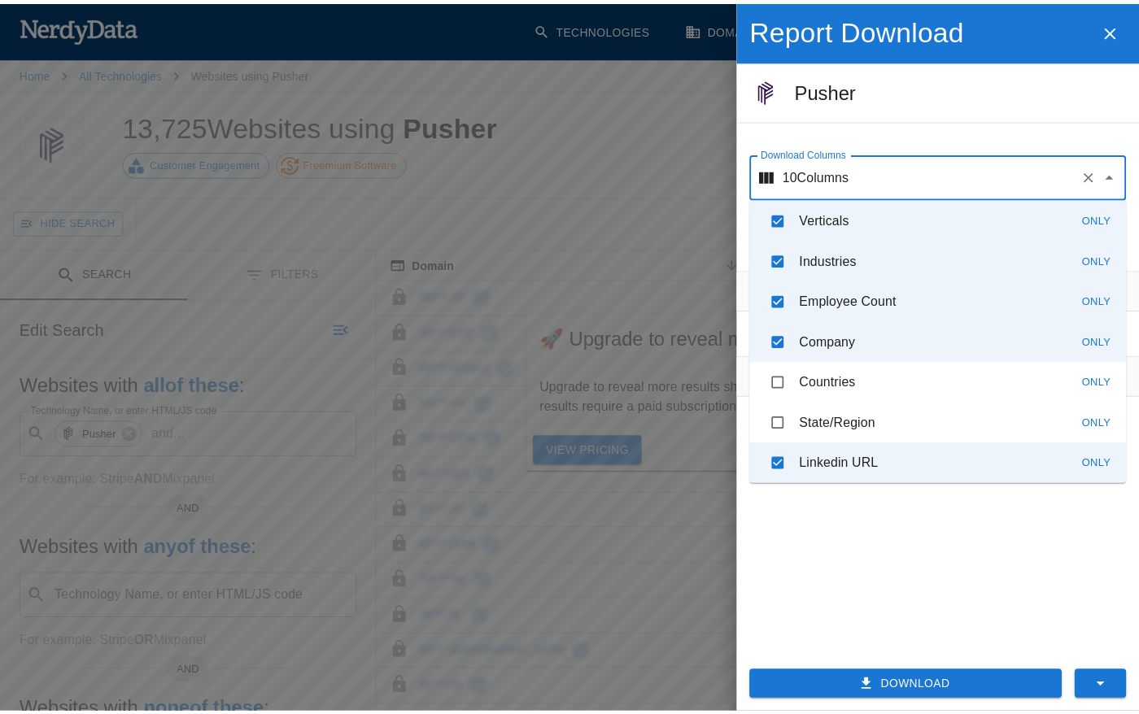
scroll to position [311, 0]
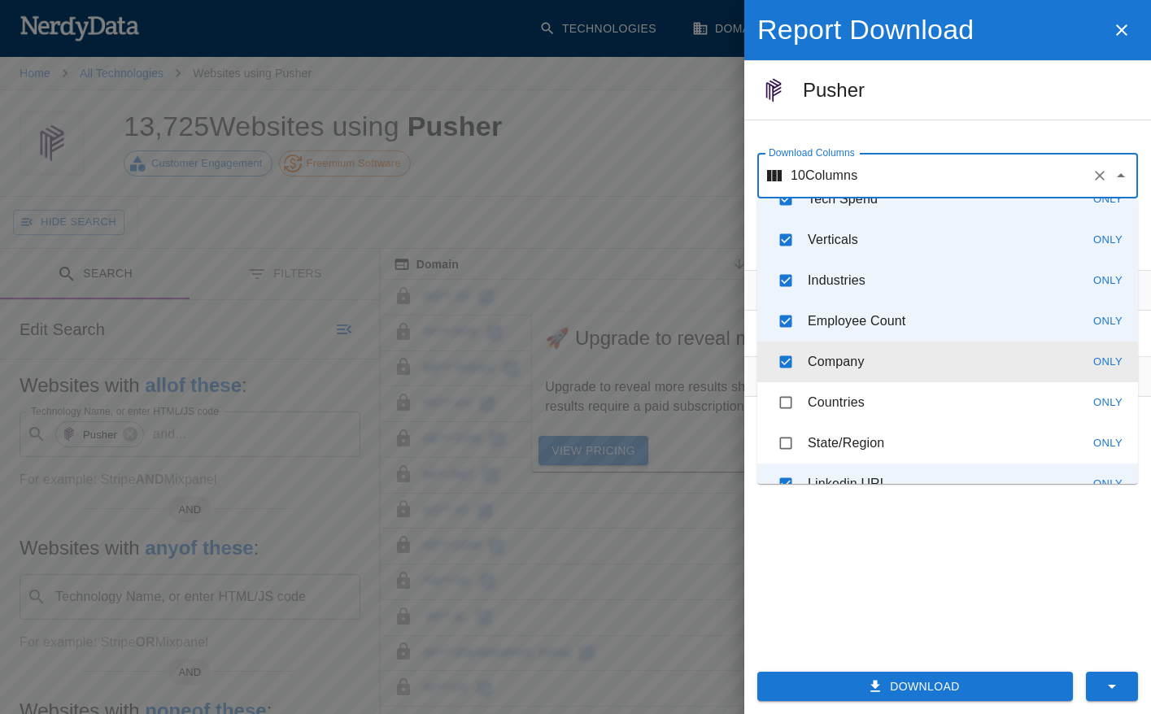
click at [1091, 102] on h5 "Pusher" at bounding box center [970, 90] width 335 height 26
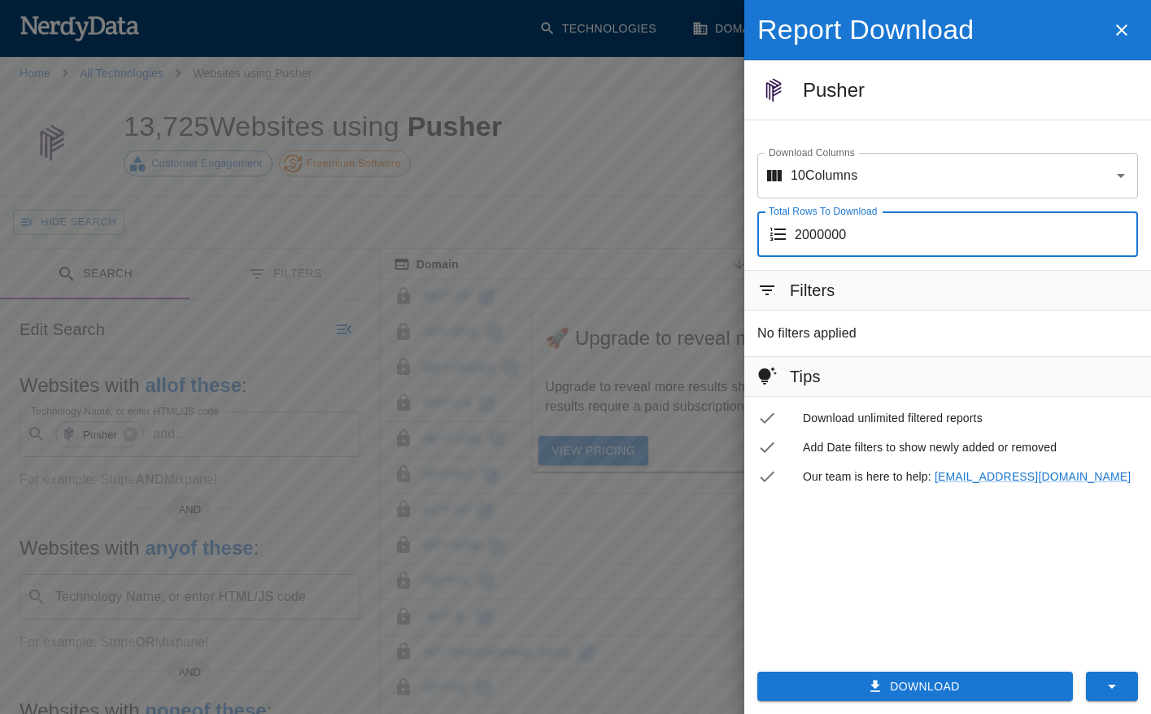
click at [927, 254] on input "2000000" at bounding box center [966, 234] width 343 height 46
drag, startPoint x: 791, startPoint y: 234, endPoint x: 894, endPoint y: 241, distance: 102.7
click at [894, 241] on div "2000000 Total Rows To Download" at bounding box center [947, 234] width 381 height 46
type input "200"
click at [821, 290] on h6 "Filters" at bounding box center [813, 290] width 46 height 26
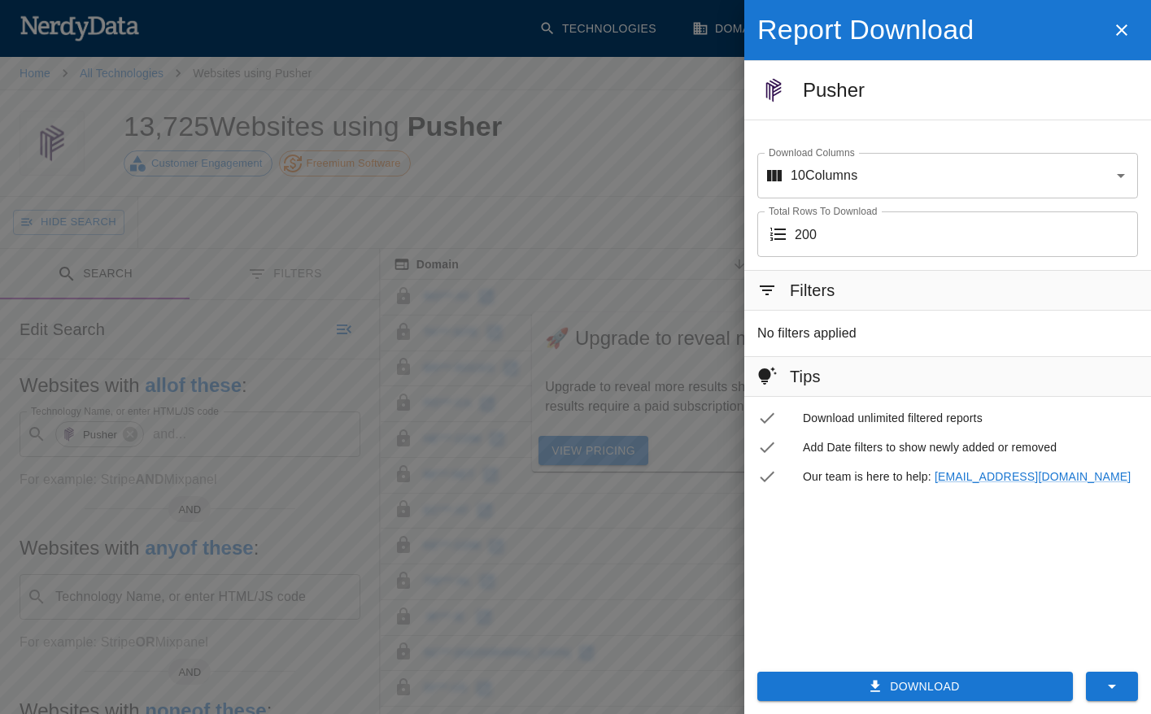
click at [772, 291] on icon at bounding box center [767, 291] width 20 height 20
click at [946, 686] on button "Download" at bounding box center [915, 687] width 316 height 30
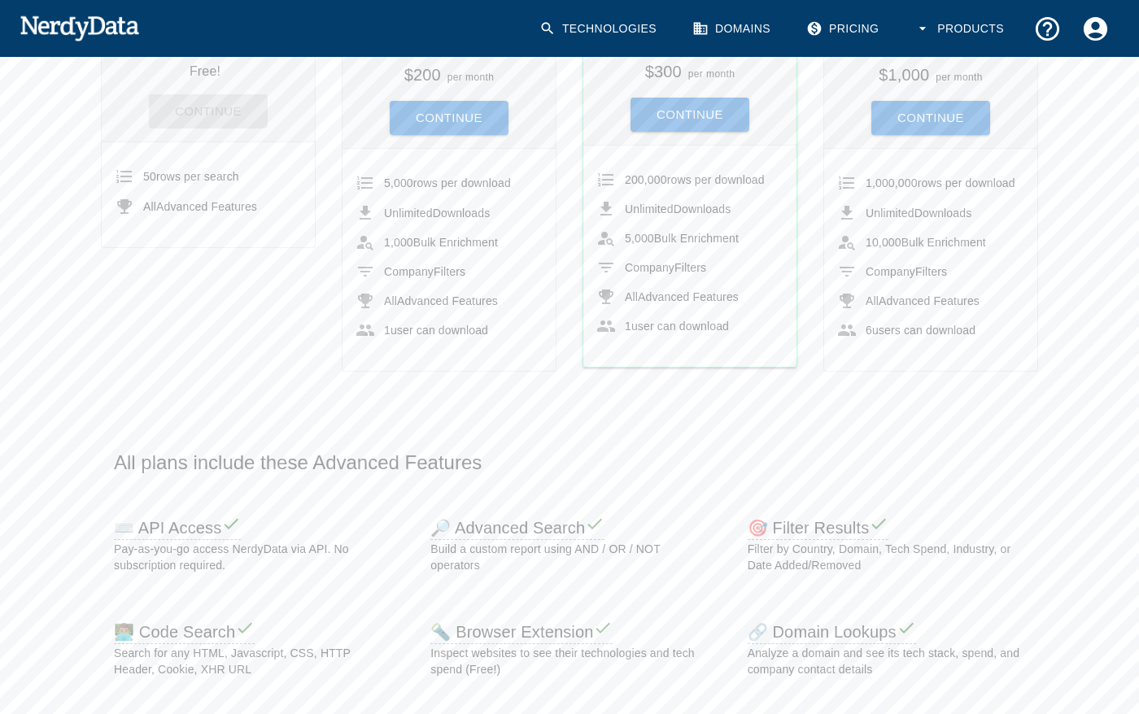
scroll to position [295, 0]
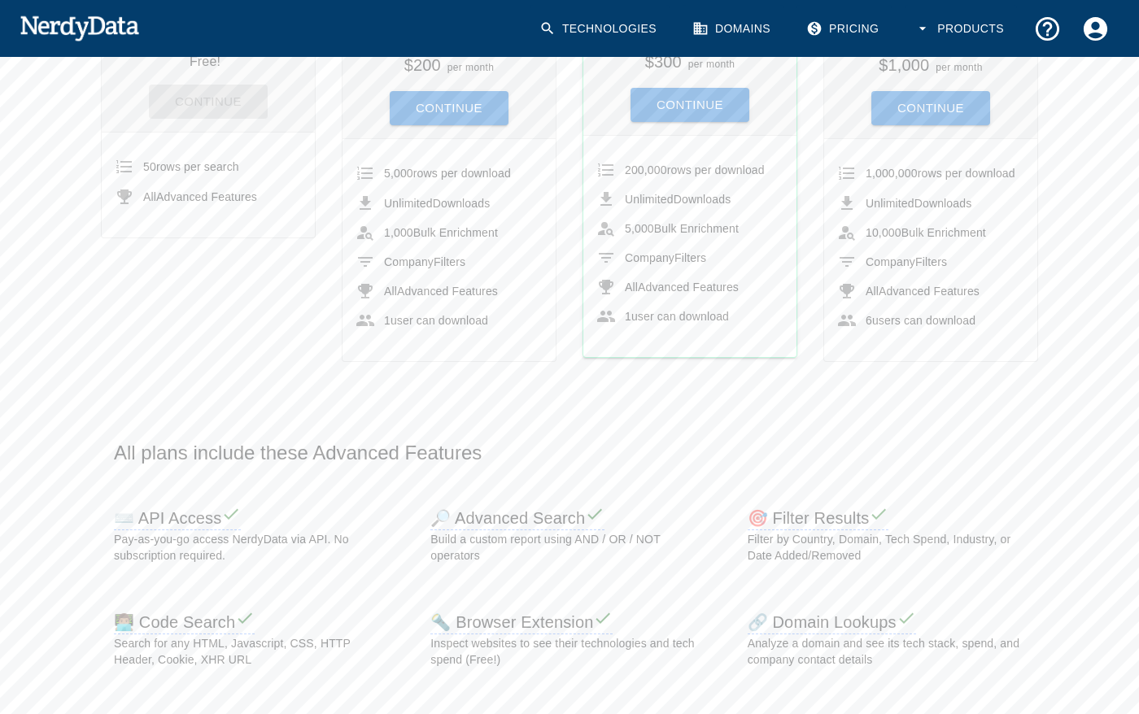
drag, startPoint x: 232, startPoint y: 391, endPoint x: 1118, endPoint y: 635, distance: 919.4
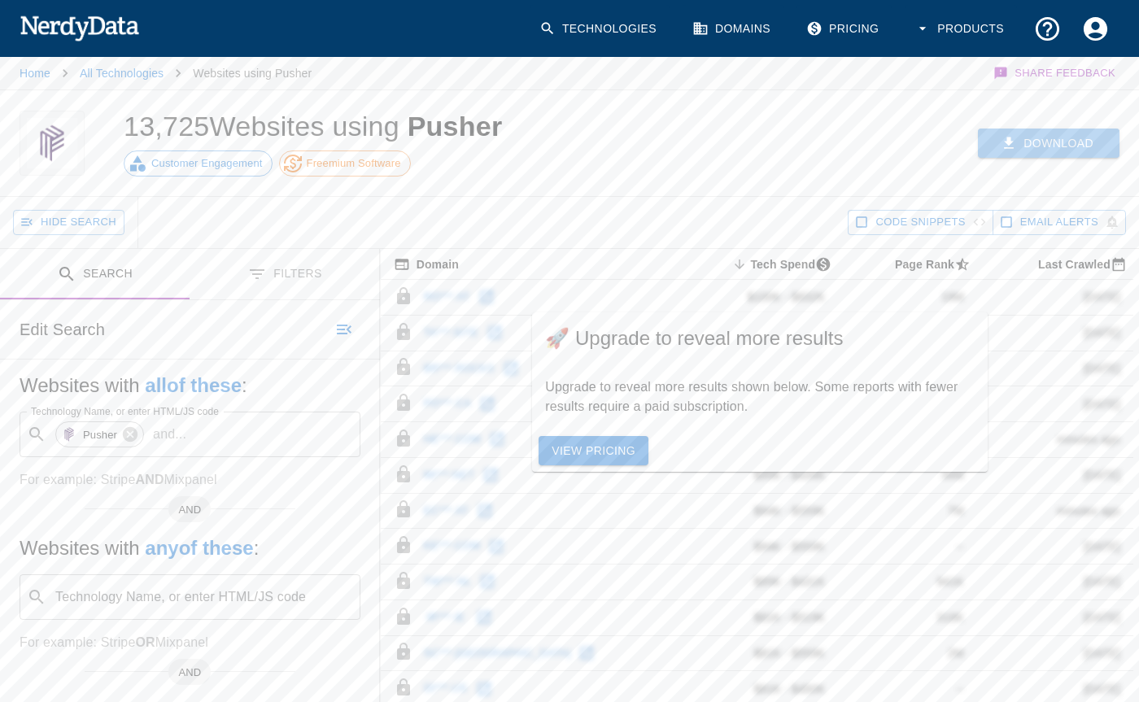
click at [1030, 141] on button "Download" at bounding box center [1049, 143] width 142 height 30
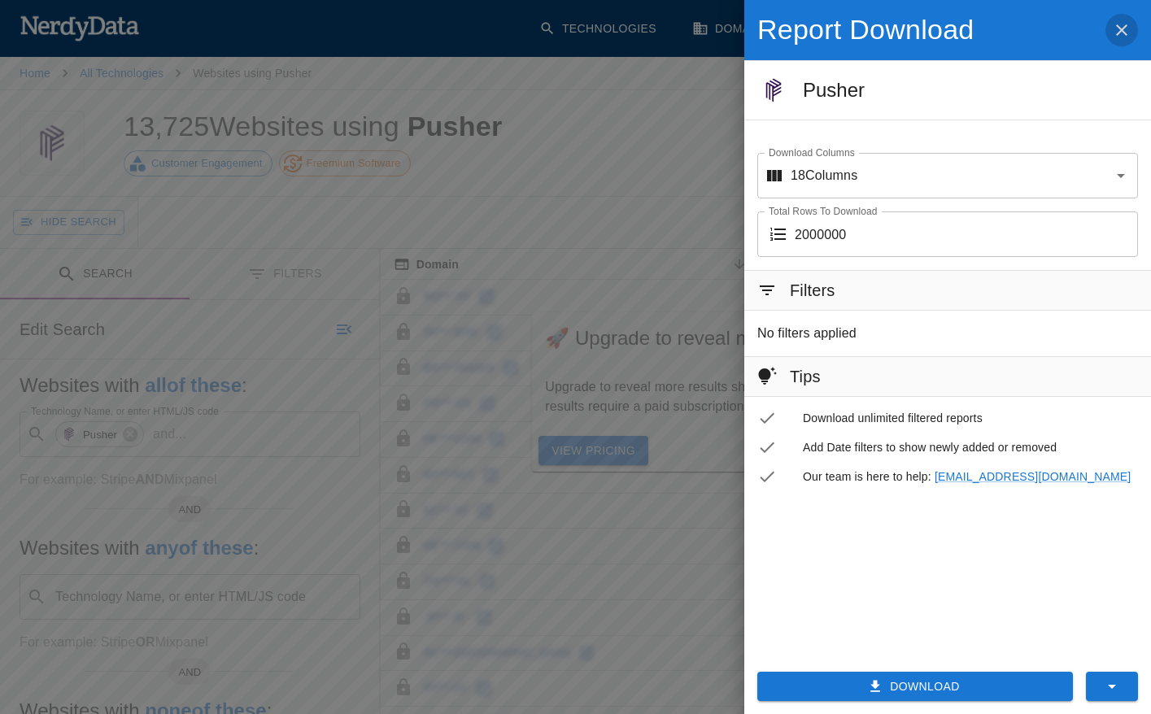
click at [1124, 35] on icon "button" at bounding box center [1122, 30] width 20 height 20
